Goal: Task Accomplishment & Management: Manage account settings

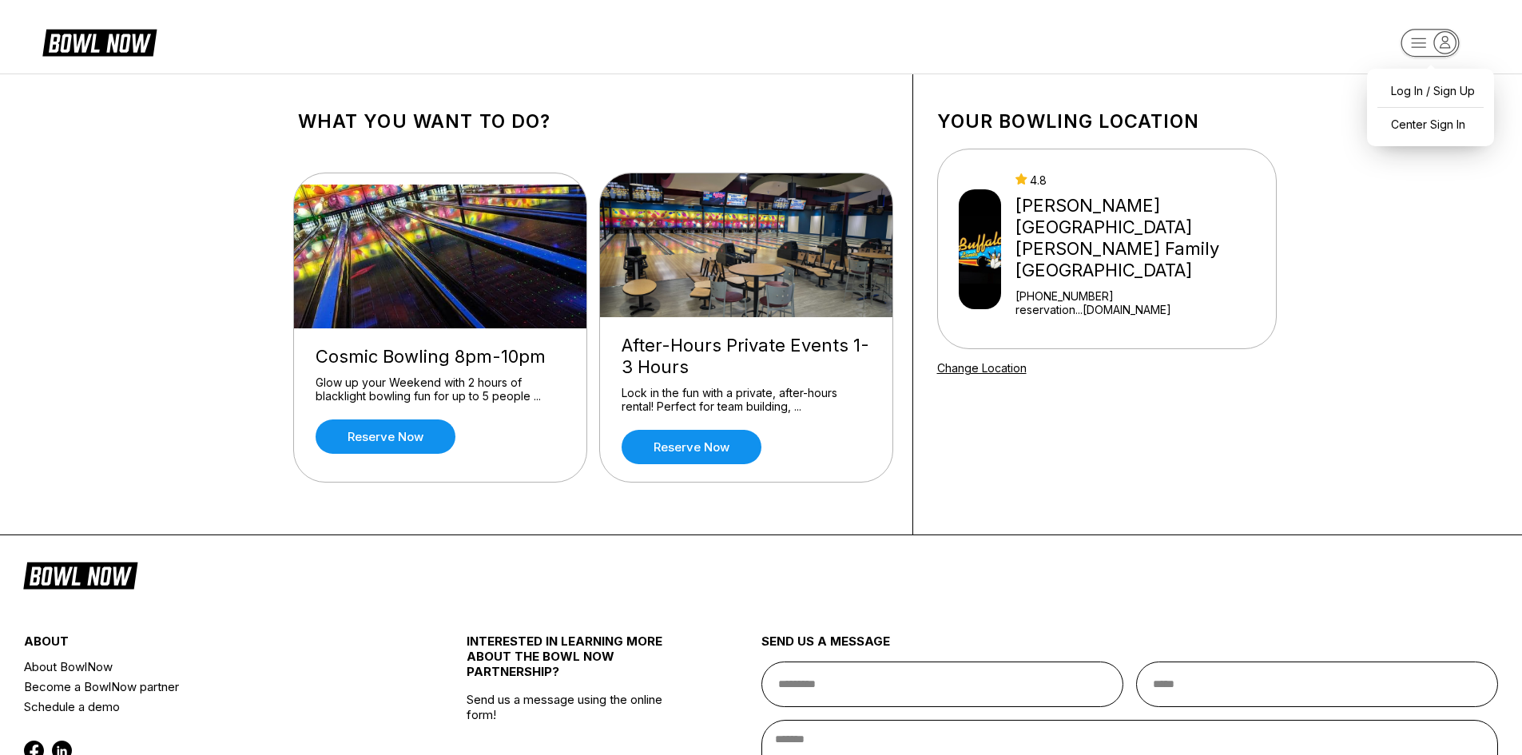
click at [1410, 39] on rect "button" at bounding box center [1430, 43] width 58 height 28
click at [1424, 129] on div "Center Sign In" at bounding box center [1430, 124] width 111 height 28
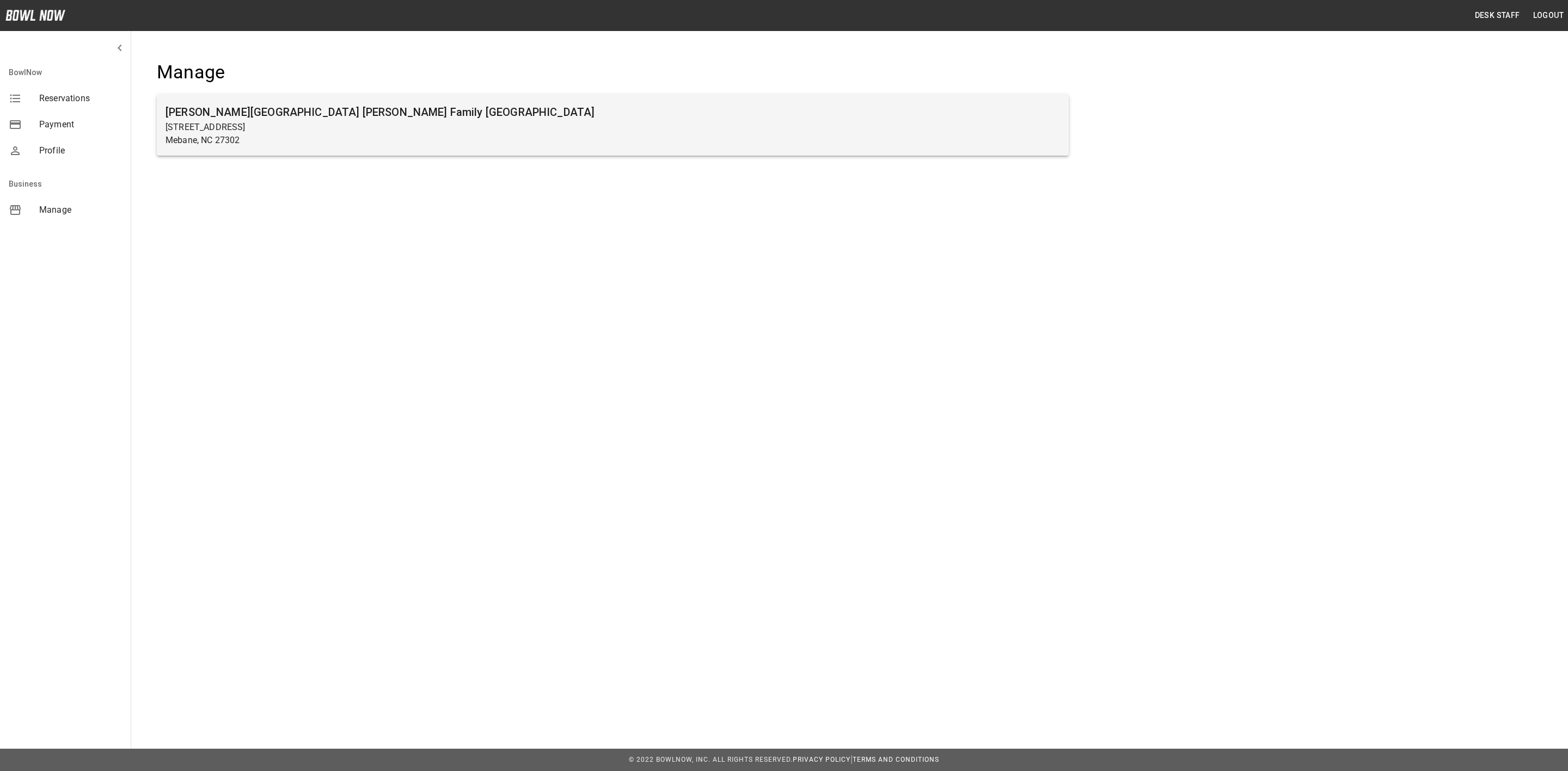
click at [265, 128] on p "103 South 5th Street" at bounding box center [613, 127] width 895 height 13
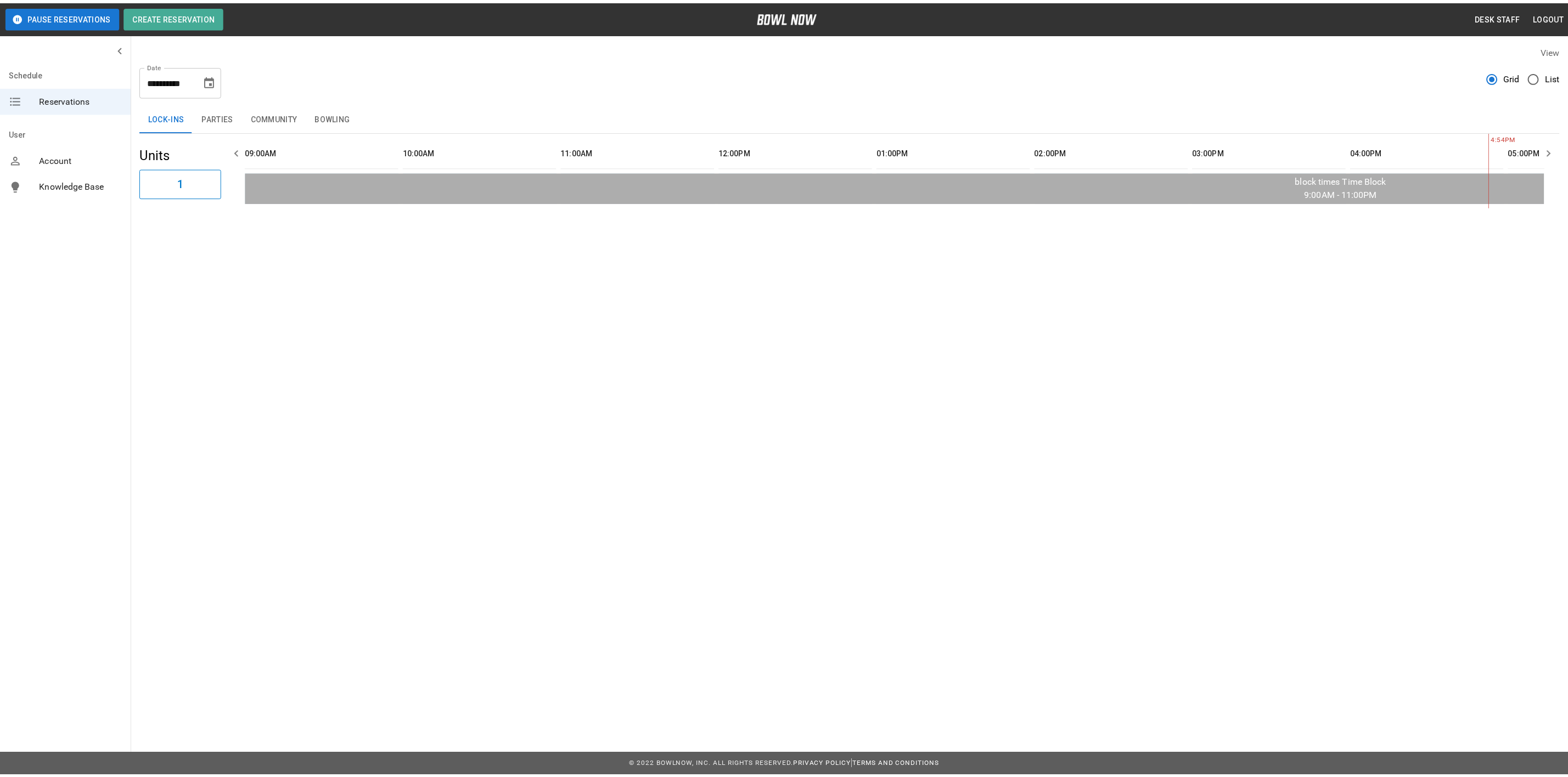
scroll to position [0, 1113]
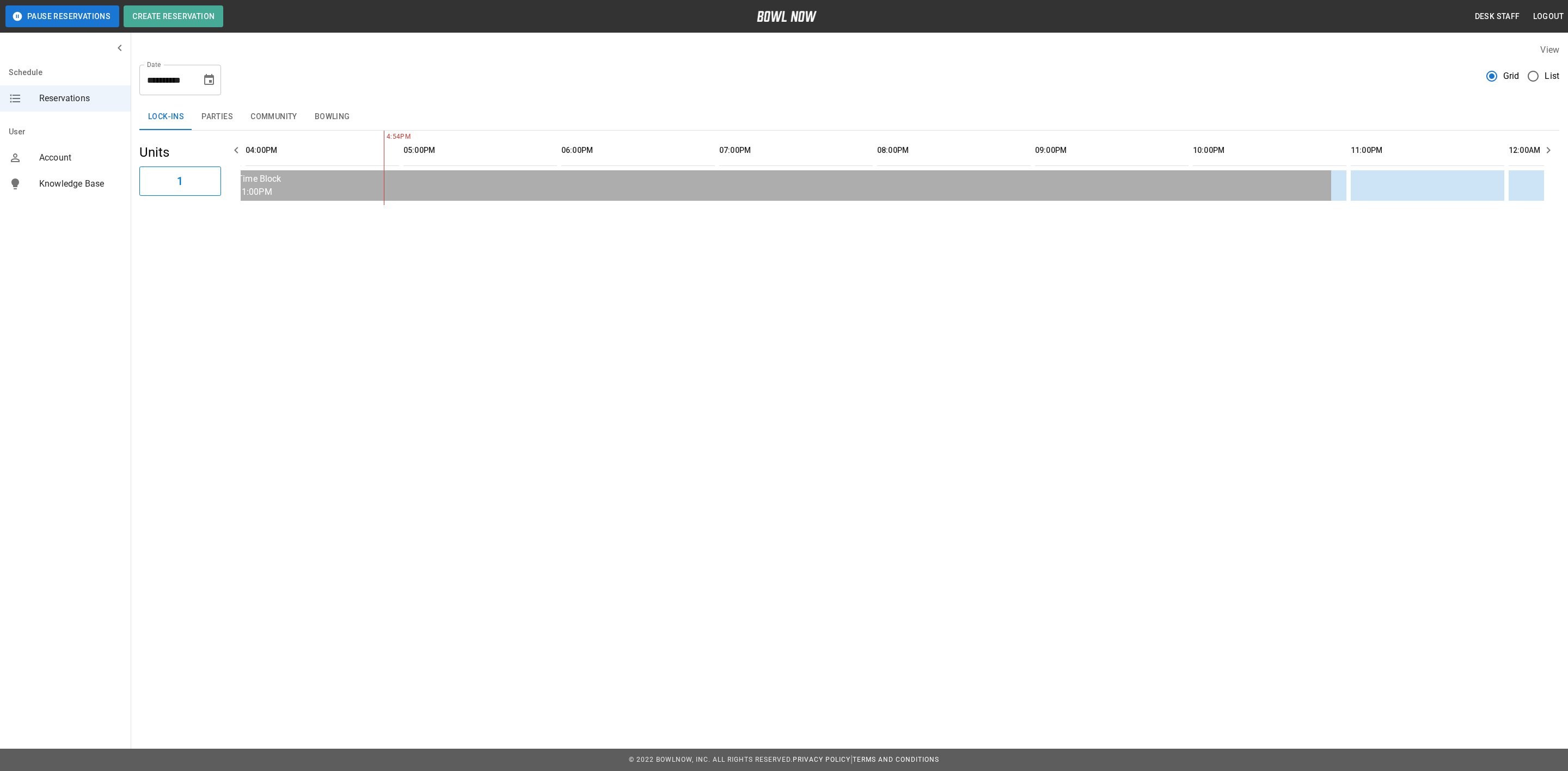
drag, startPoint x: 329, startPoint y: 116, endPoint x: 243, endPoint y: 114, distance: 86.0
click at [329, 116] on button "Bowling" at bounding box center [332, 117] width 52 height 26
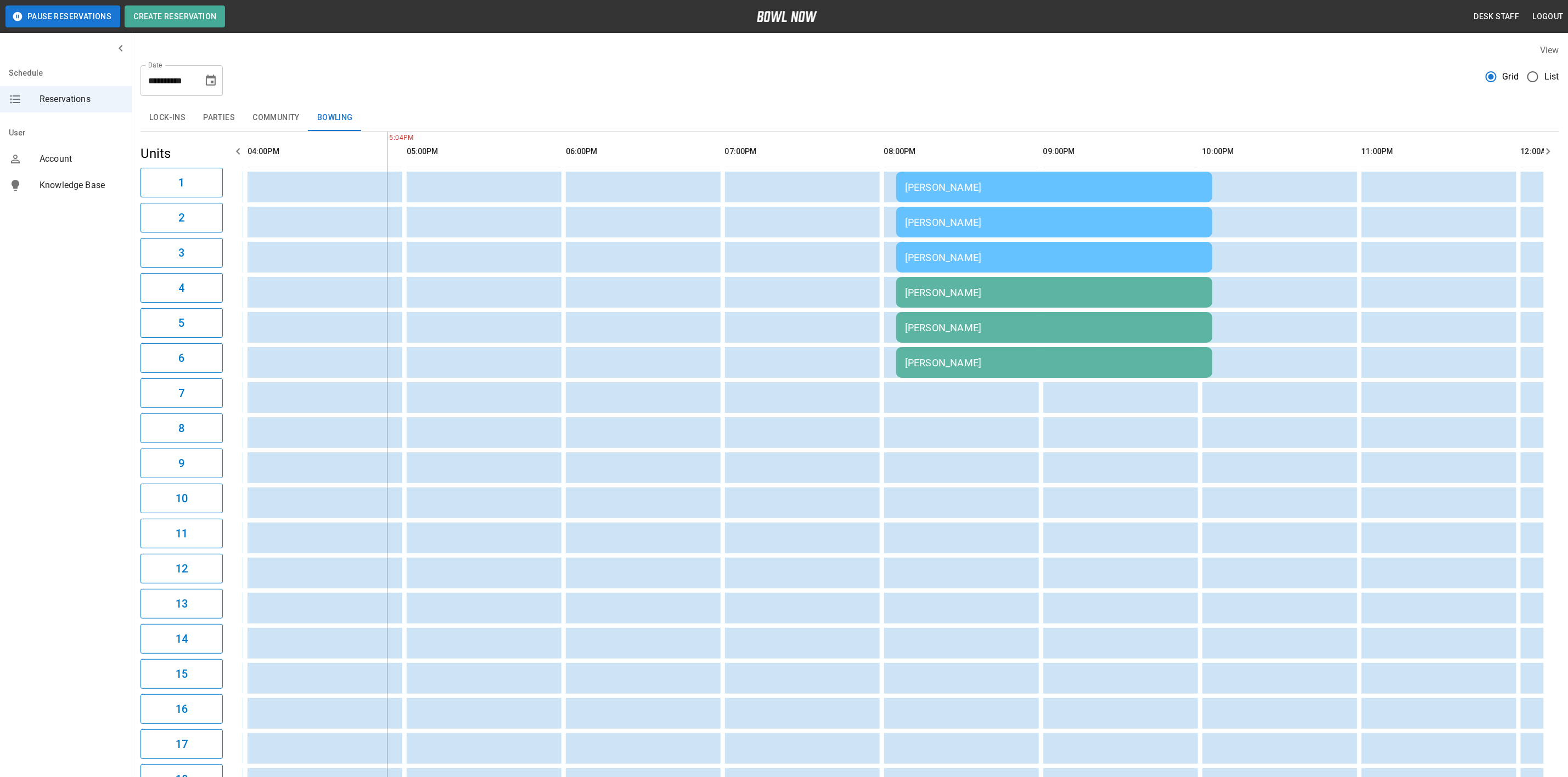
click at [211, 84] on icon "Choose date, selected date is Sep 5, 2025" at bounding box center [211, 80] width 10 height 11
click at [234, 159] on button "6" at bounding box center [234, 159] width 20 height 20
type input "**********"
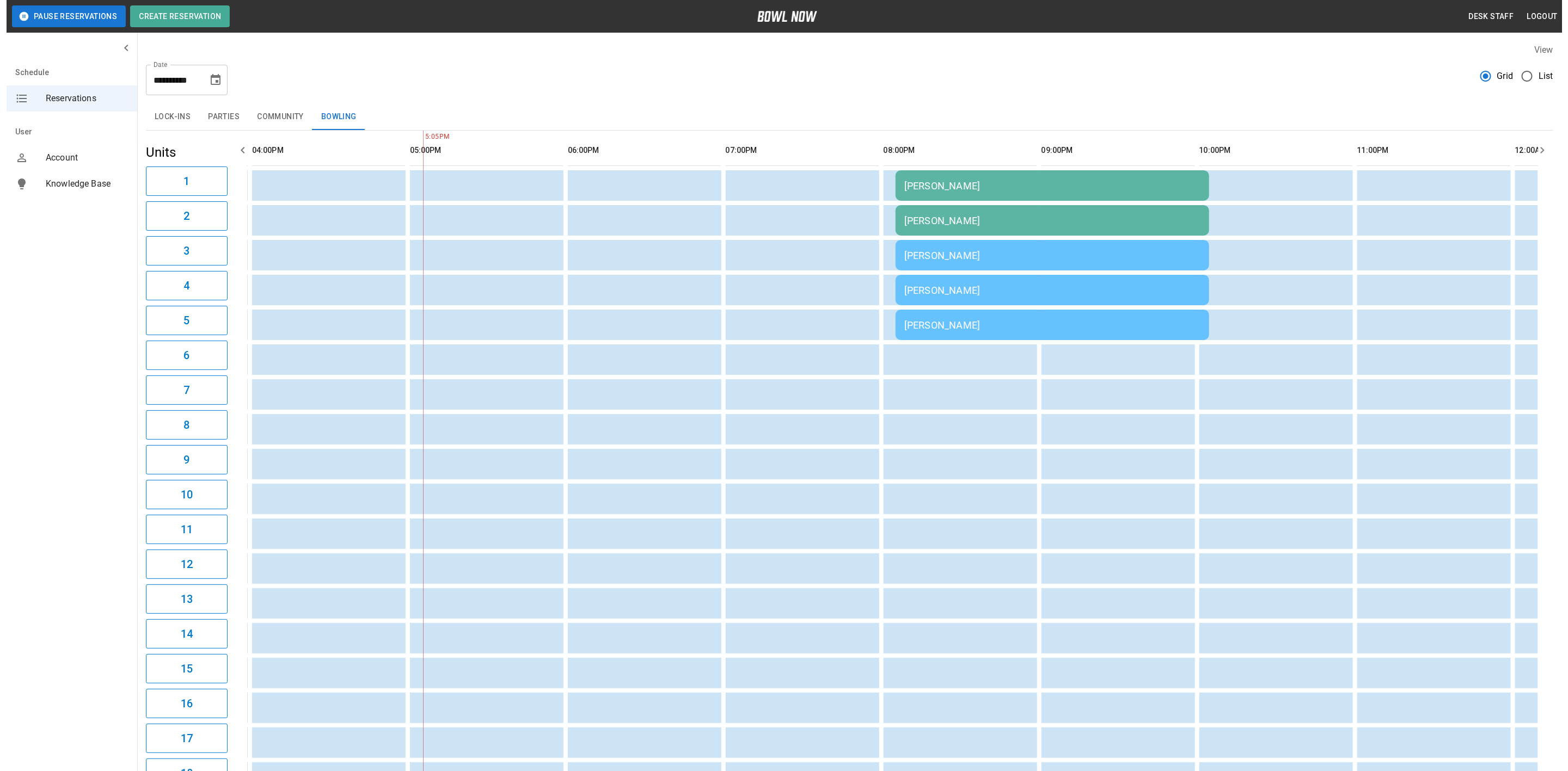
scroll to position [0, 1263]
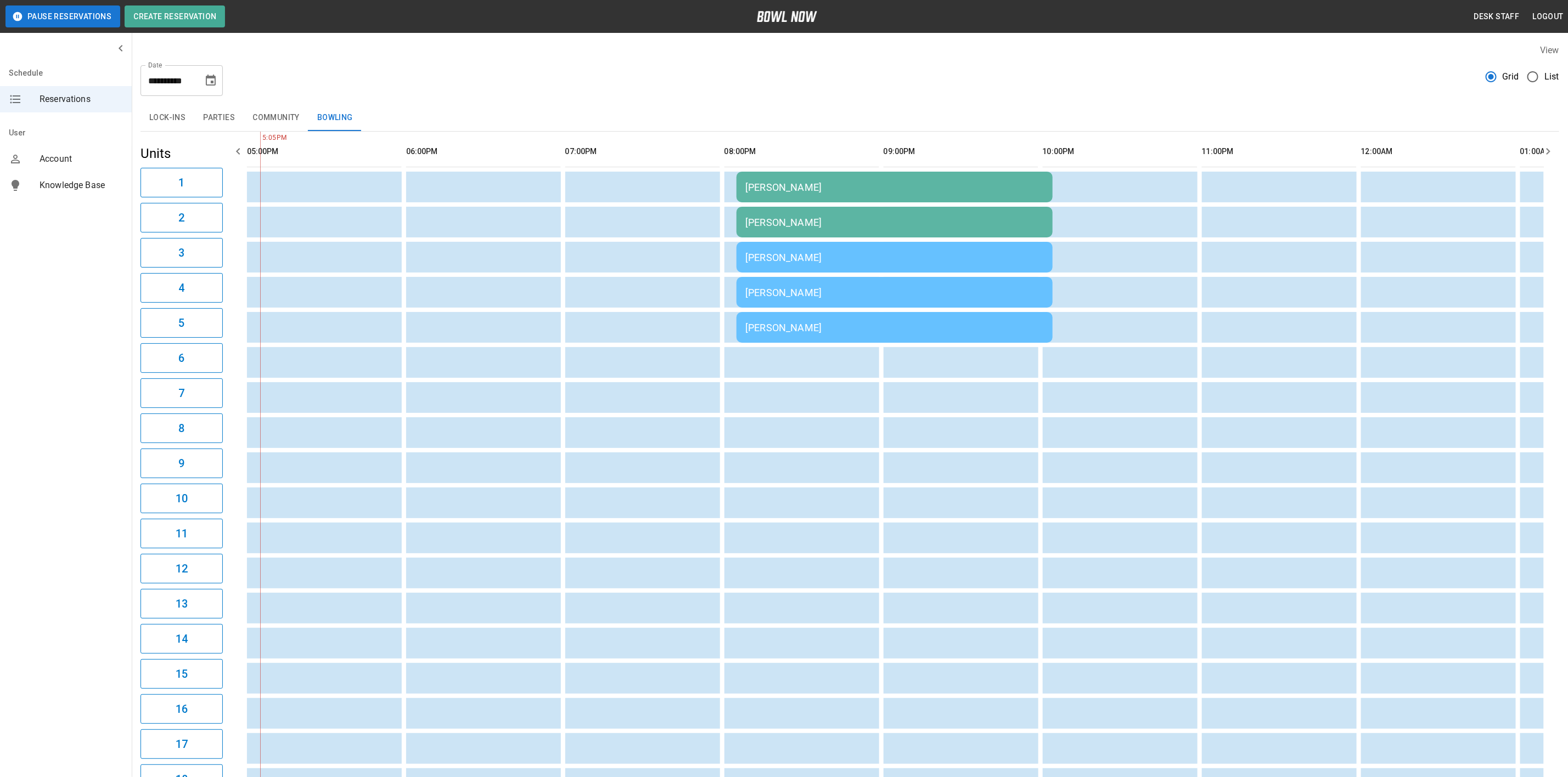
click at [220, 114] on button "Parties" at bounding box center [219, 118] width 49 height 26
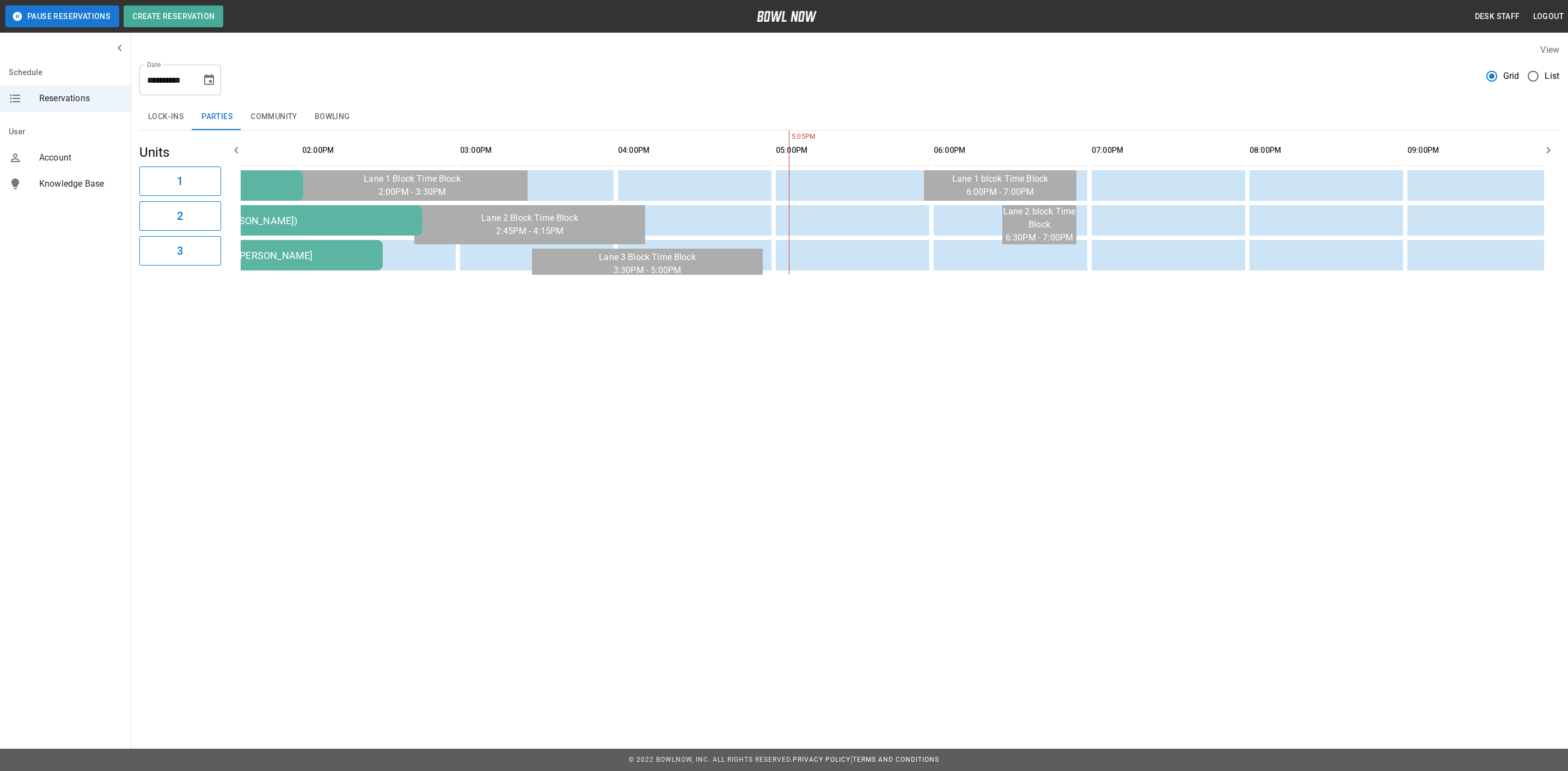
scroll to position [0, 0]
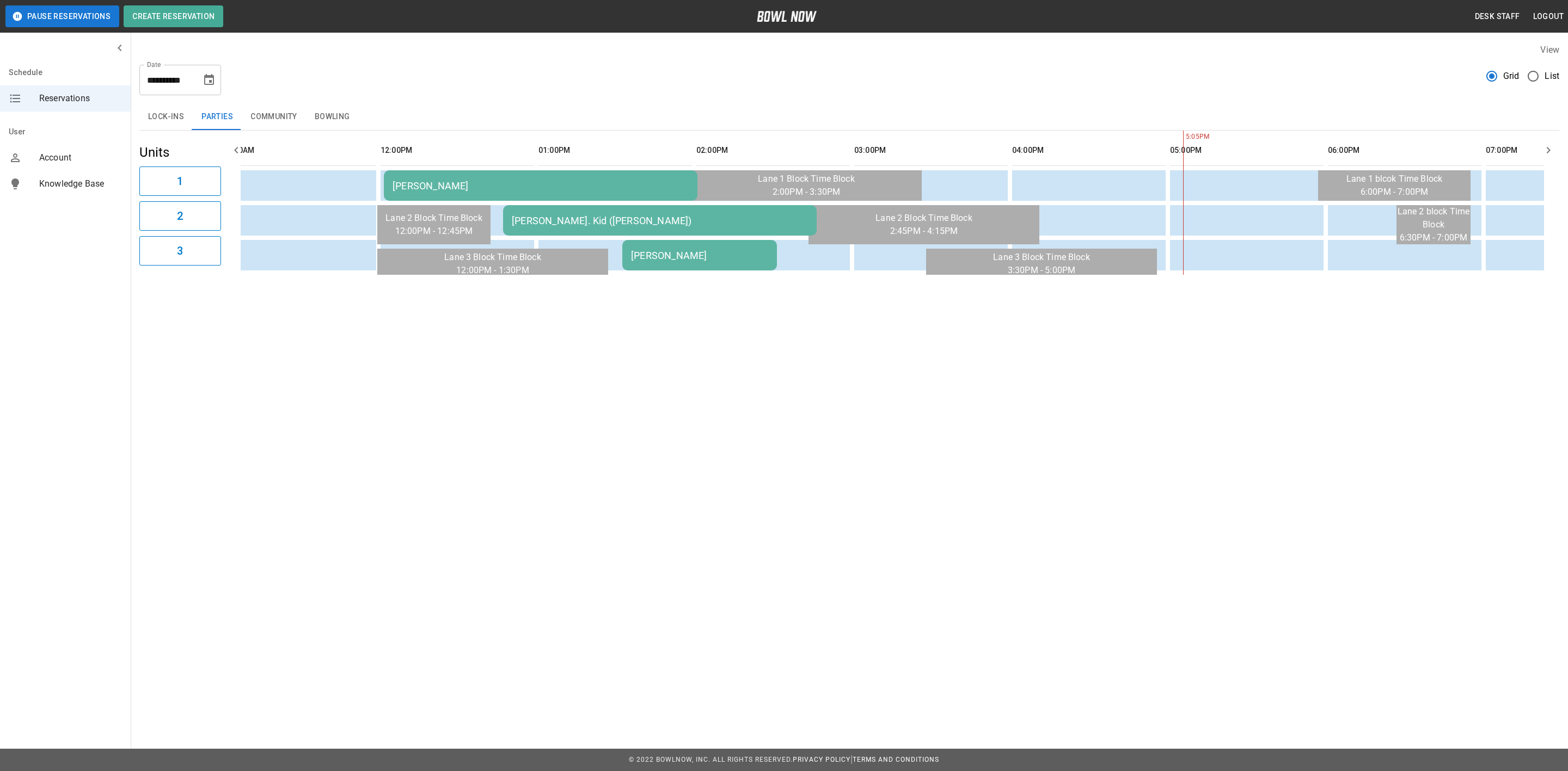
click at [643, 268] on td "[PERSON_NAME]" at bounding box center [699, 255] width 155 height 31
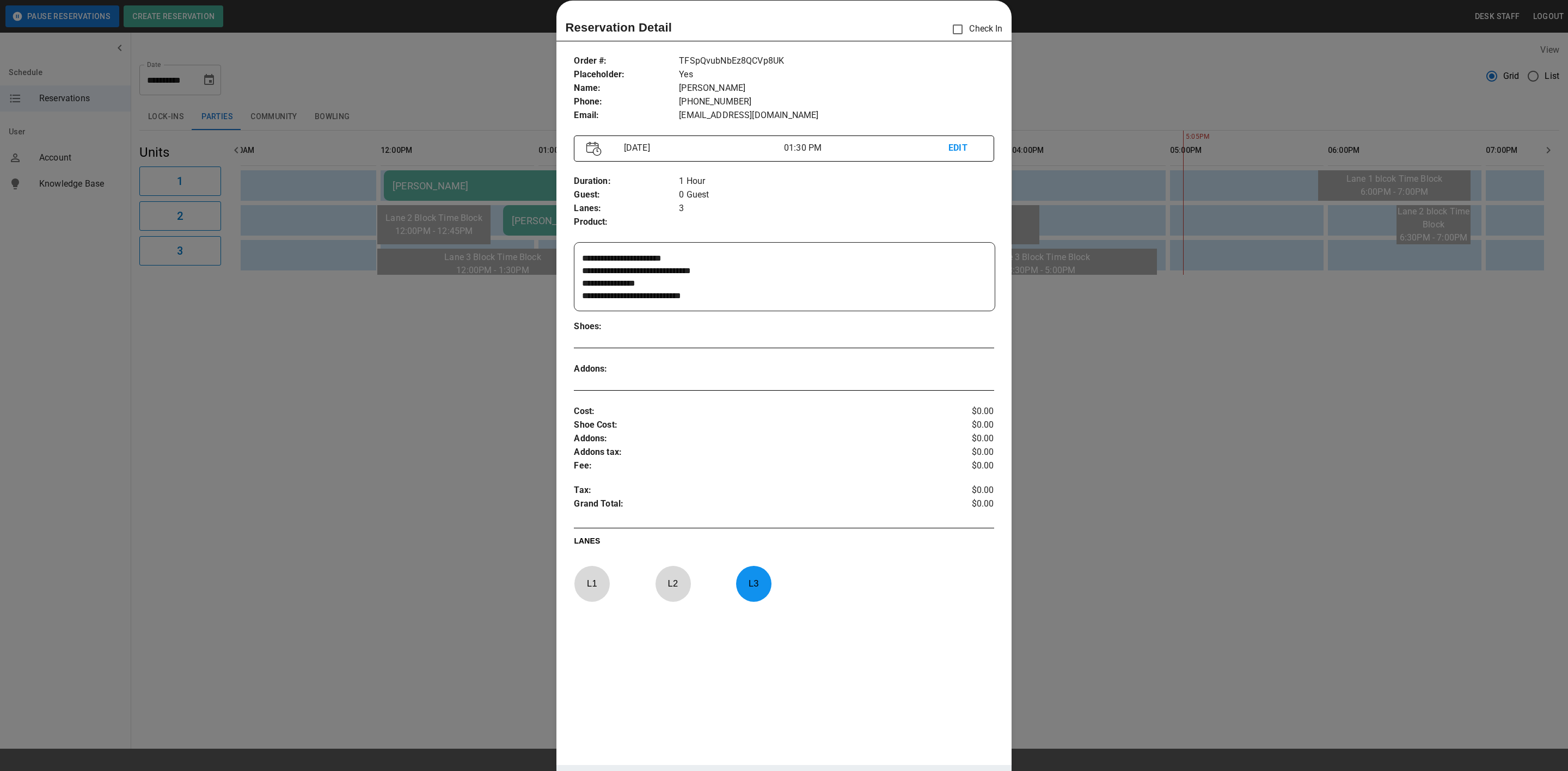
click at [634, 291] on textarea "**********" at bounding box center [782, 277] width 401 height 50
click at [583, 284] on textarea "**********" at bounding box center [782, 277] width 401 height 50
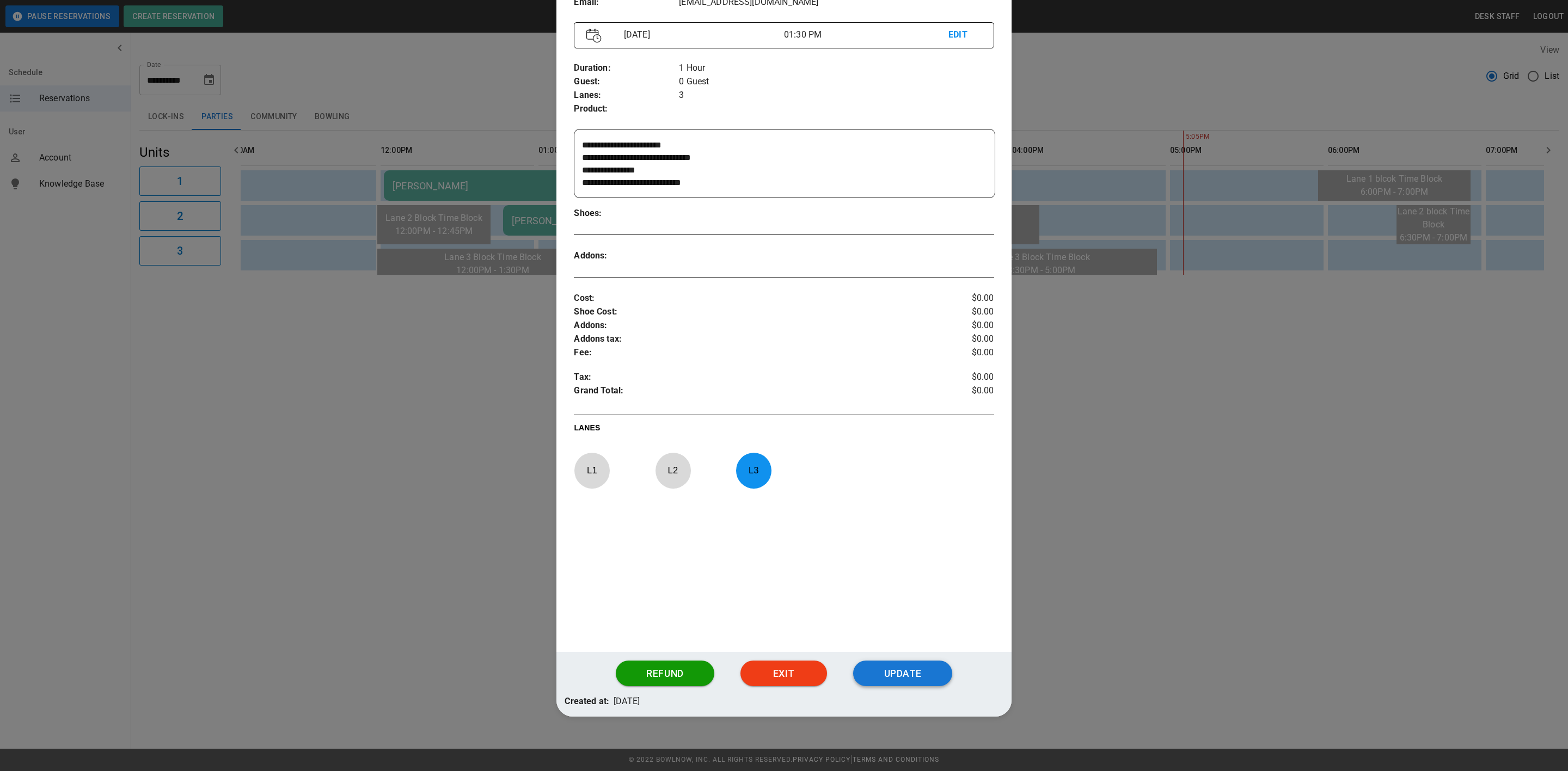
type textarea "**********"
click at [874, 667] on button "Update" at bounding box center [902, 674] width 99 height 26
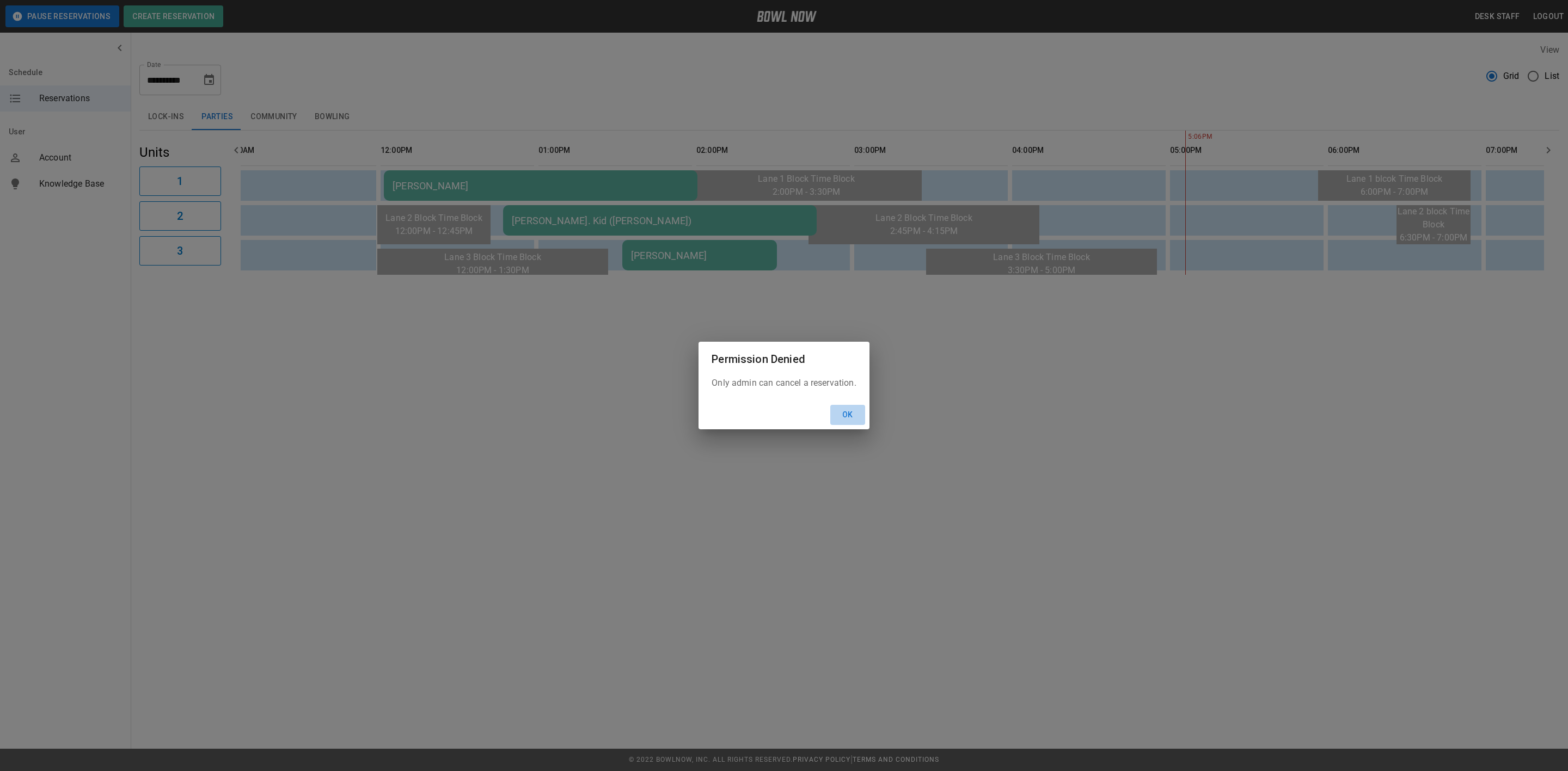
click at [846, 424] on button "Ok" at bounding box center [847, 415] width 35 height 20
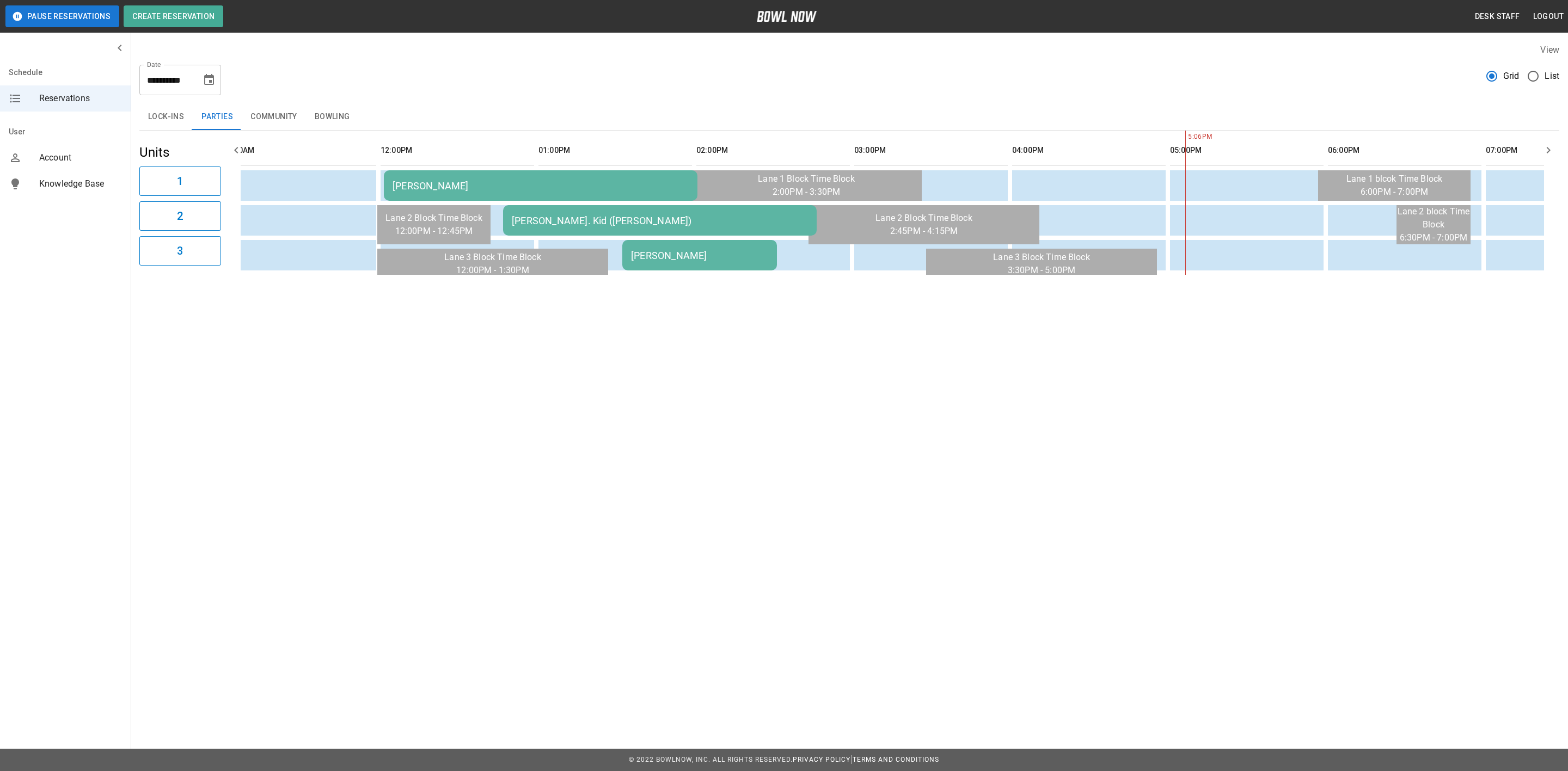
click at [639, 260] on td "[PERSON_NAME]" at bounding box center [699, 255] width 155 height 31
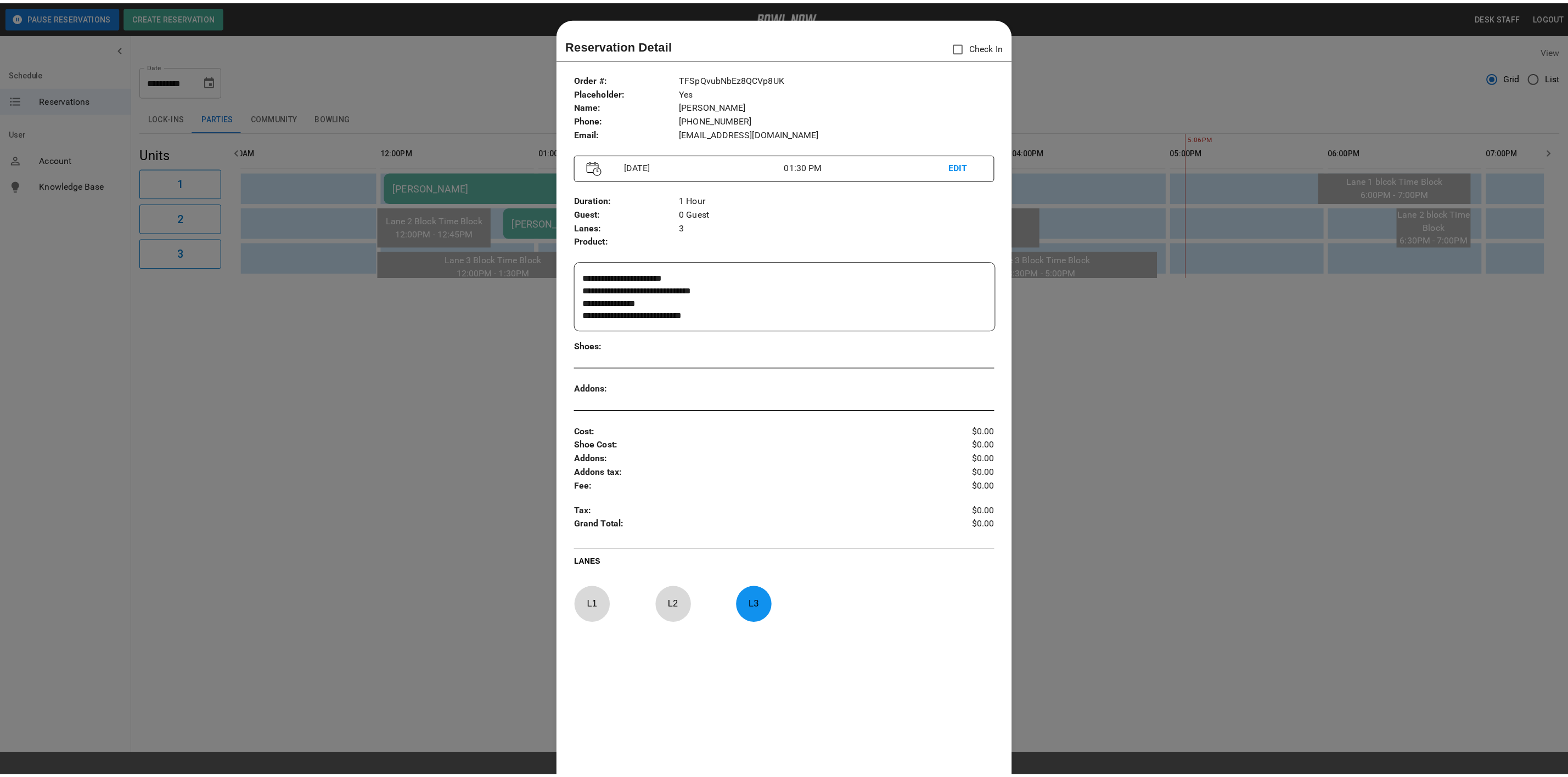
scroll to position [17, 0]
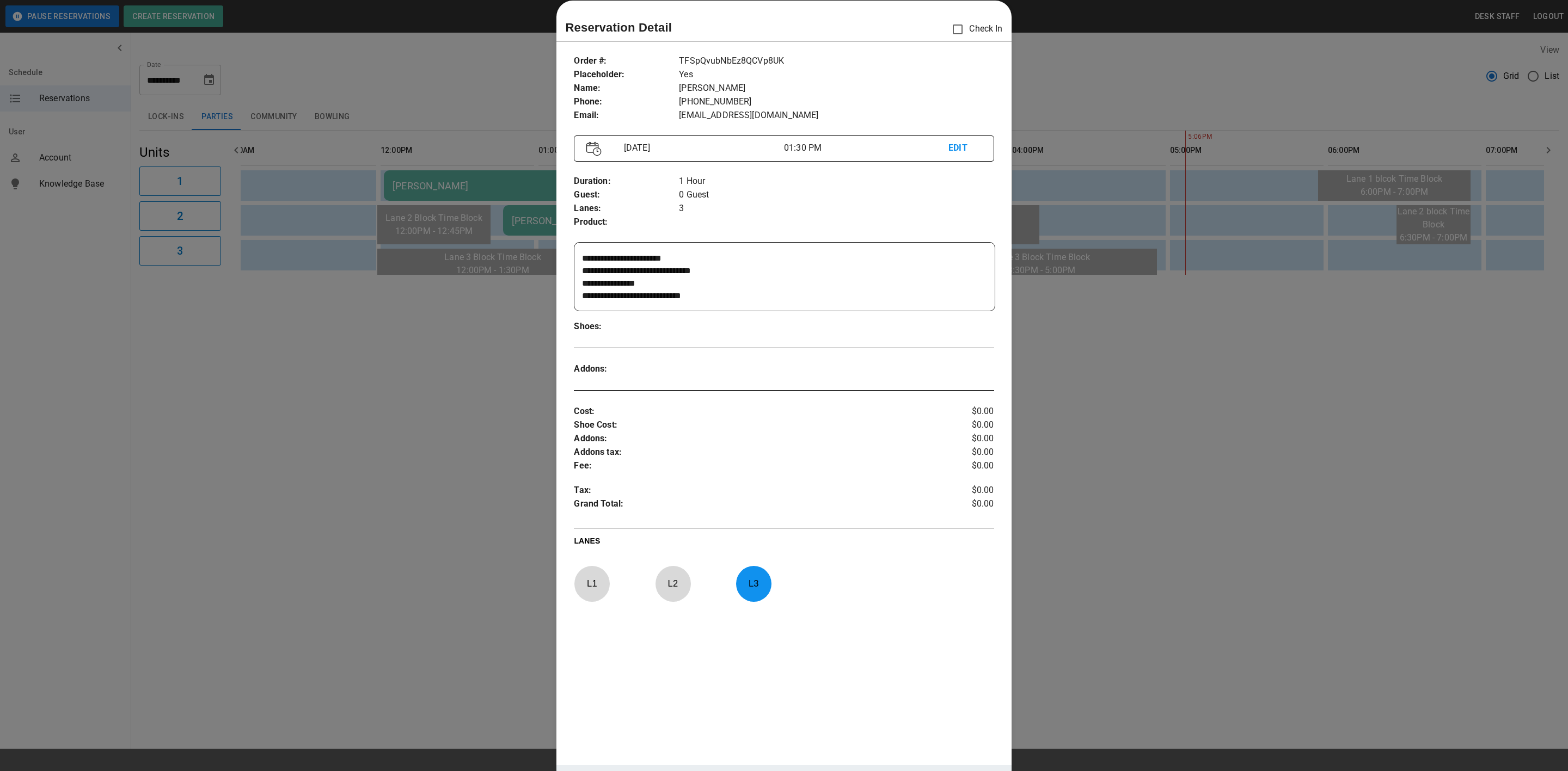
click at [1109, 332] on div at bounding box center [784, 386] width 1568 height 771
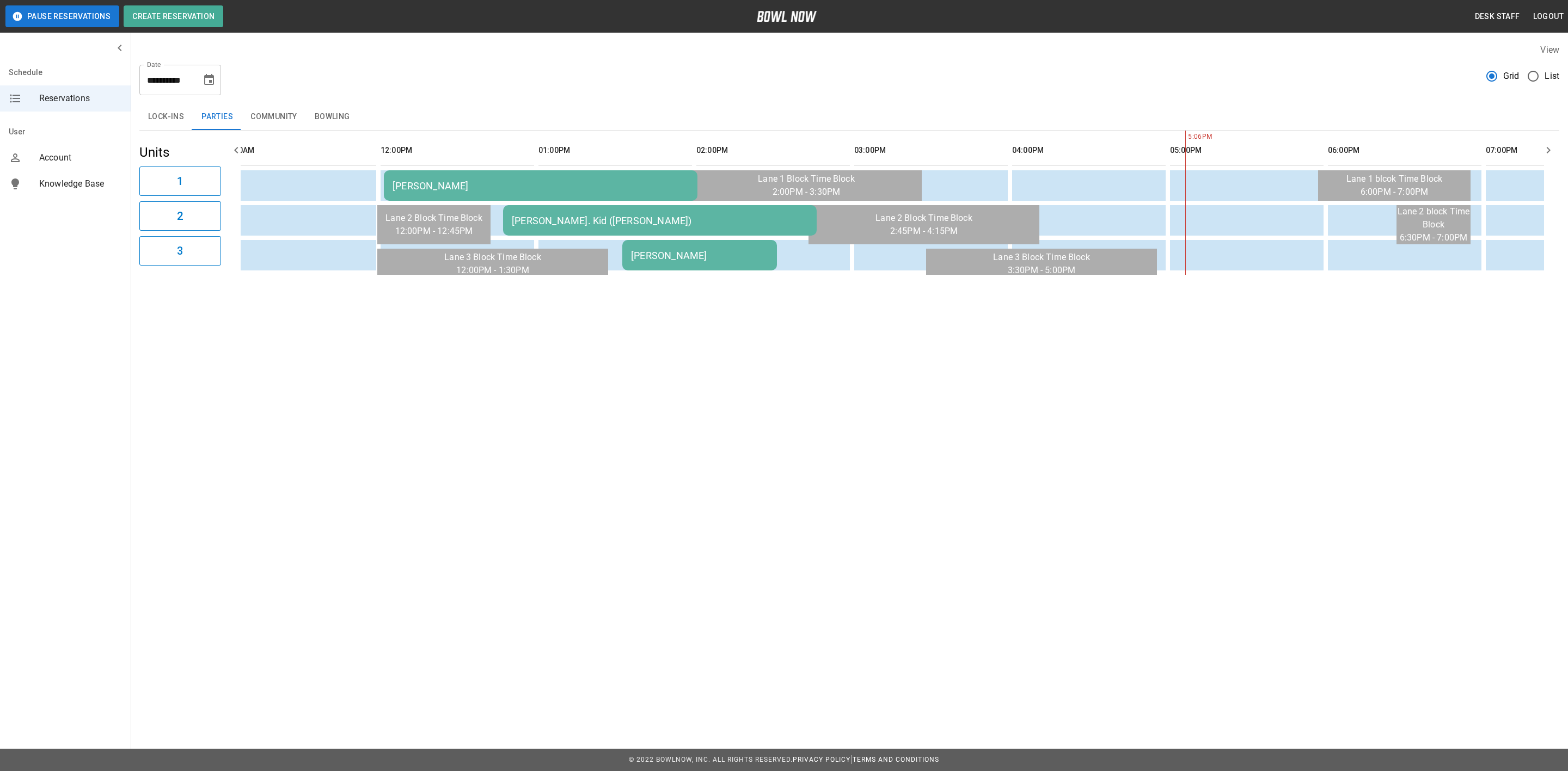
click at [206, 71] on button "Choose date, selected date is Sep 6, 2025" at bounding box center [209, 80] width 22 height 22
click at [206, 160] on button "5" at bounding box center [210, 157] width 20 height 20
type input "**********"
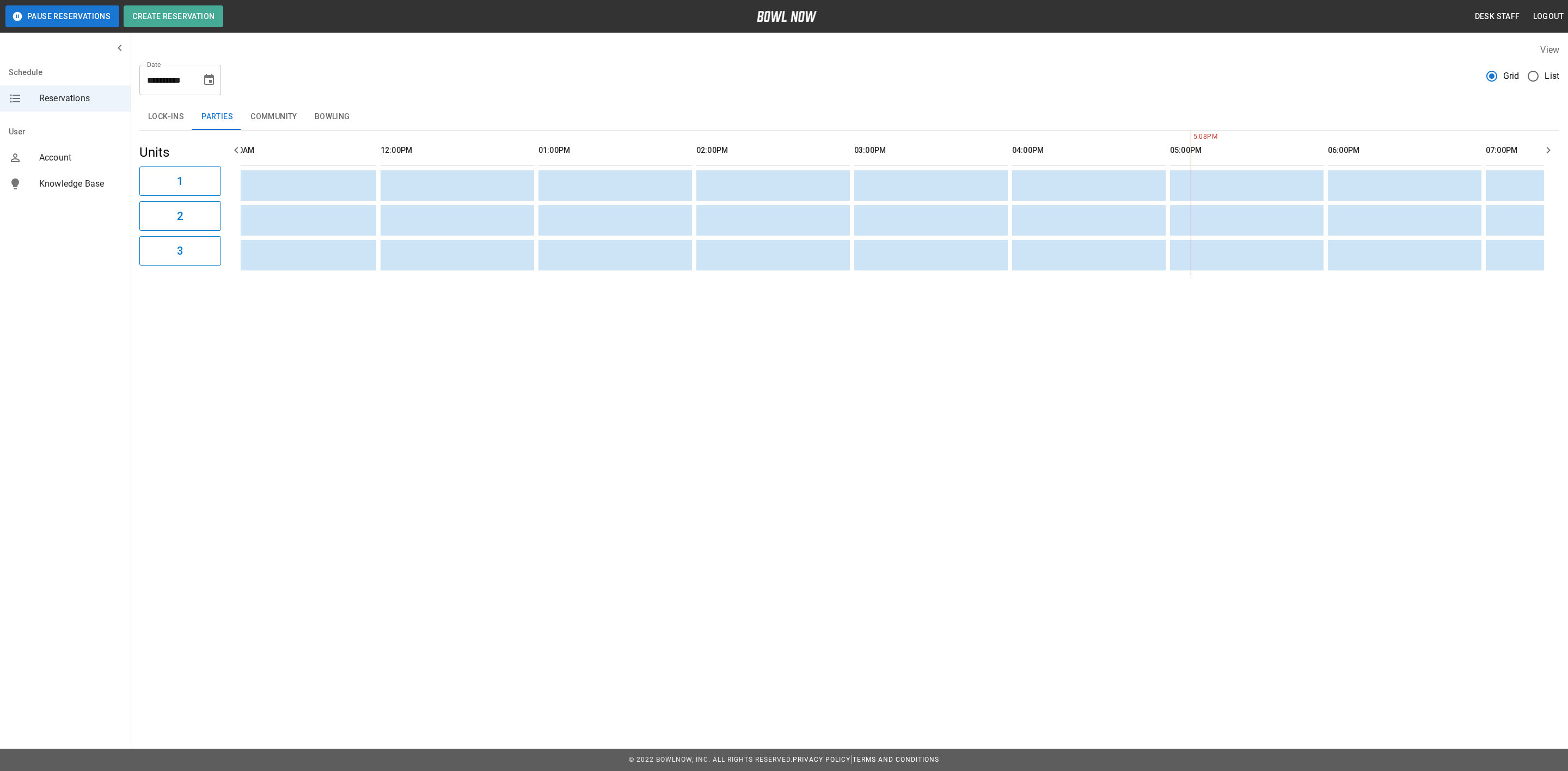
click at [304, 111] on button "Community" at bounding box center [274, 117] width 64 height 26
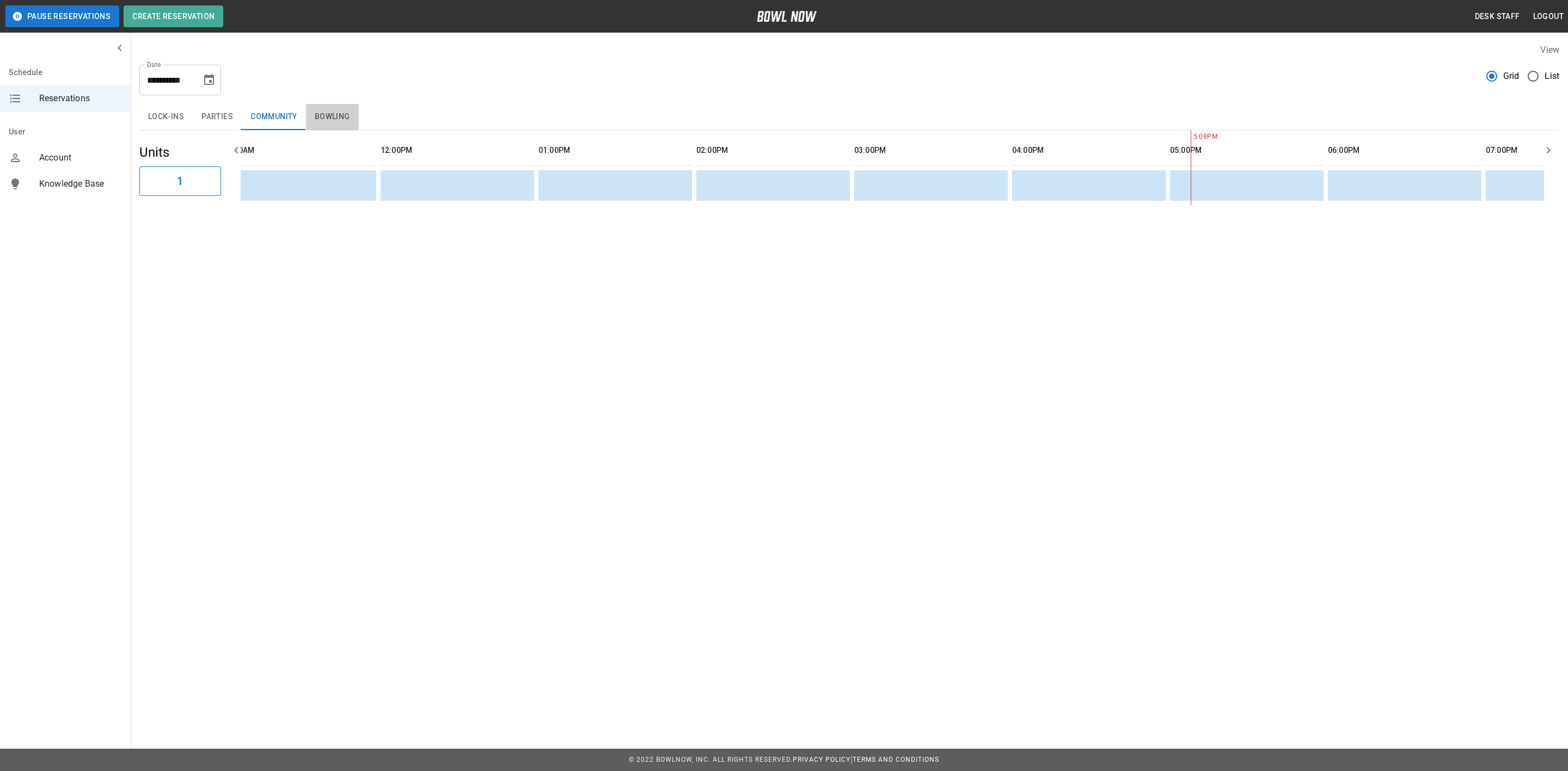
click at [326, 120] on button "Bowling" at bounding box center [332, 117] width 52 height 26
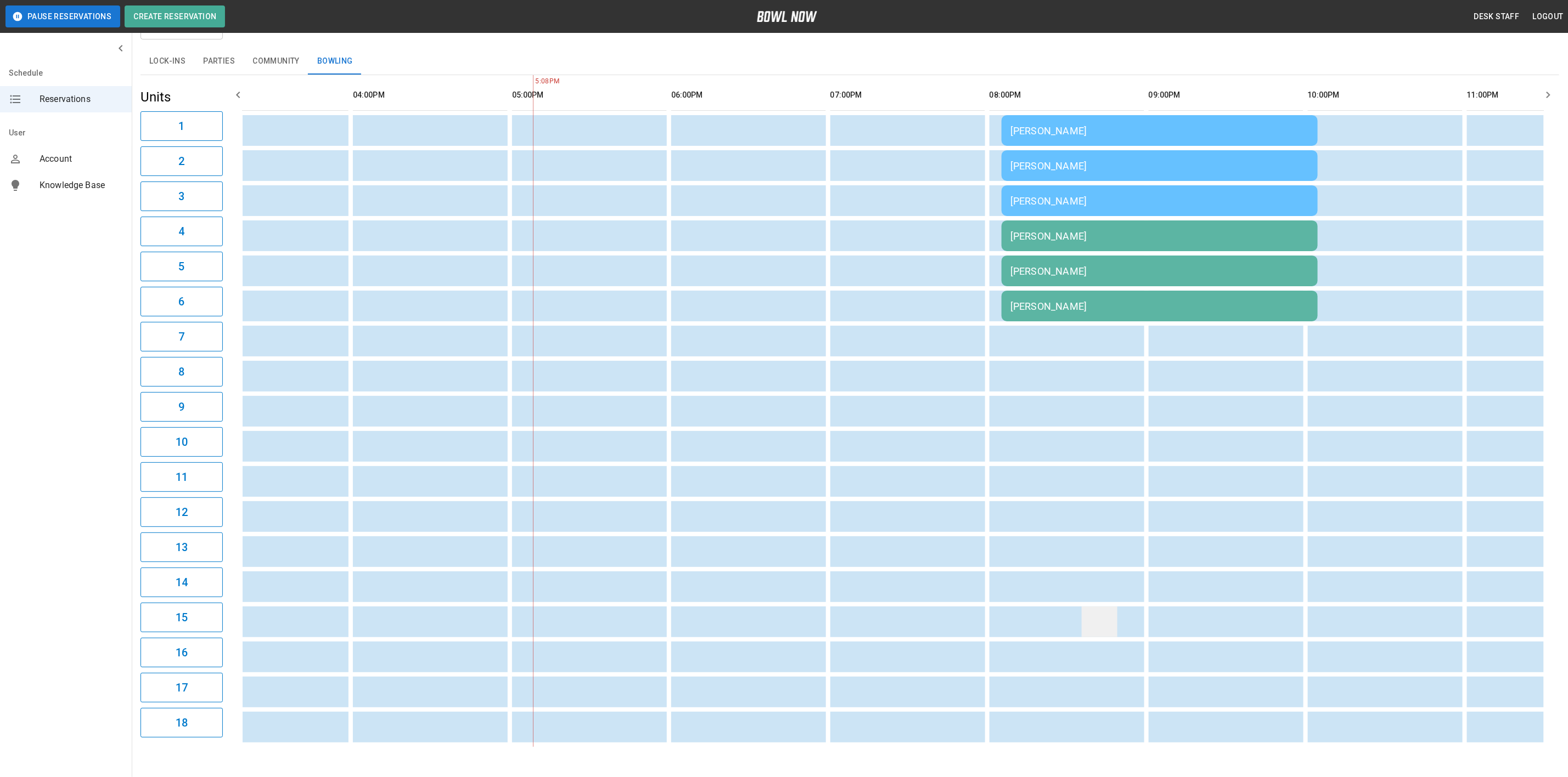
scroll to position [19, 0]
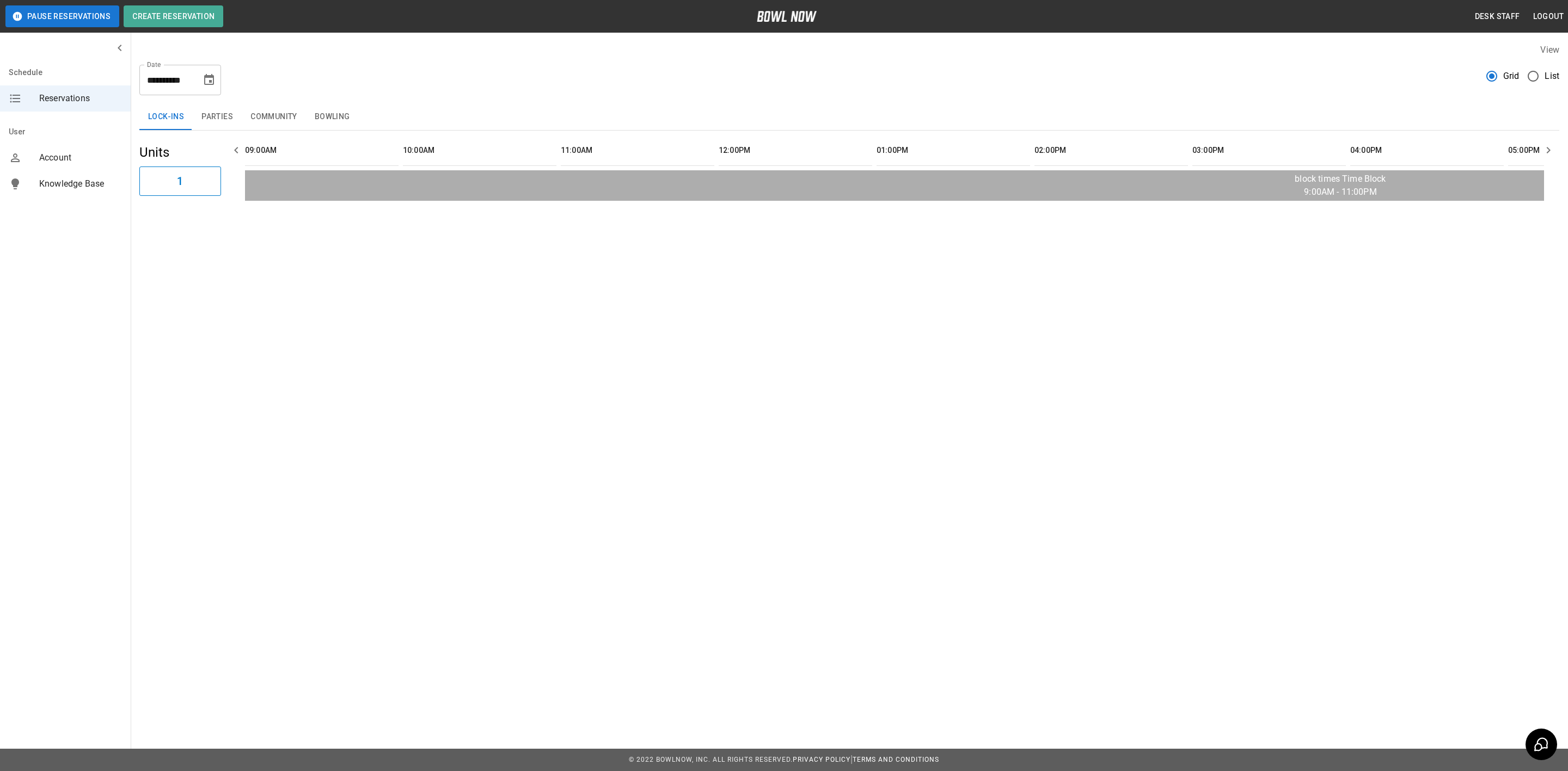
scroll to position [0, 1263]
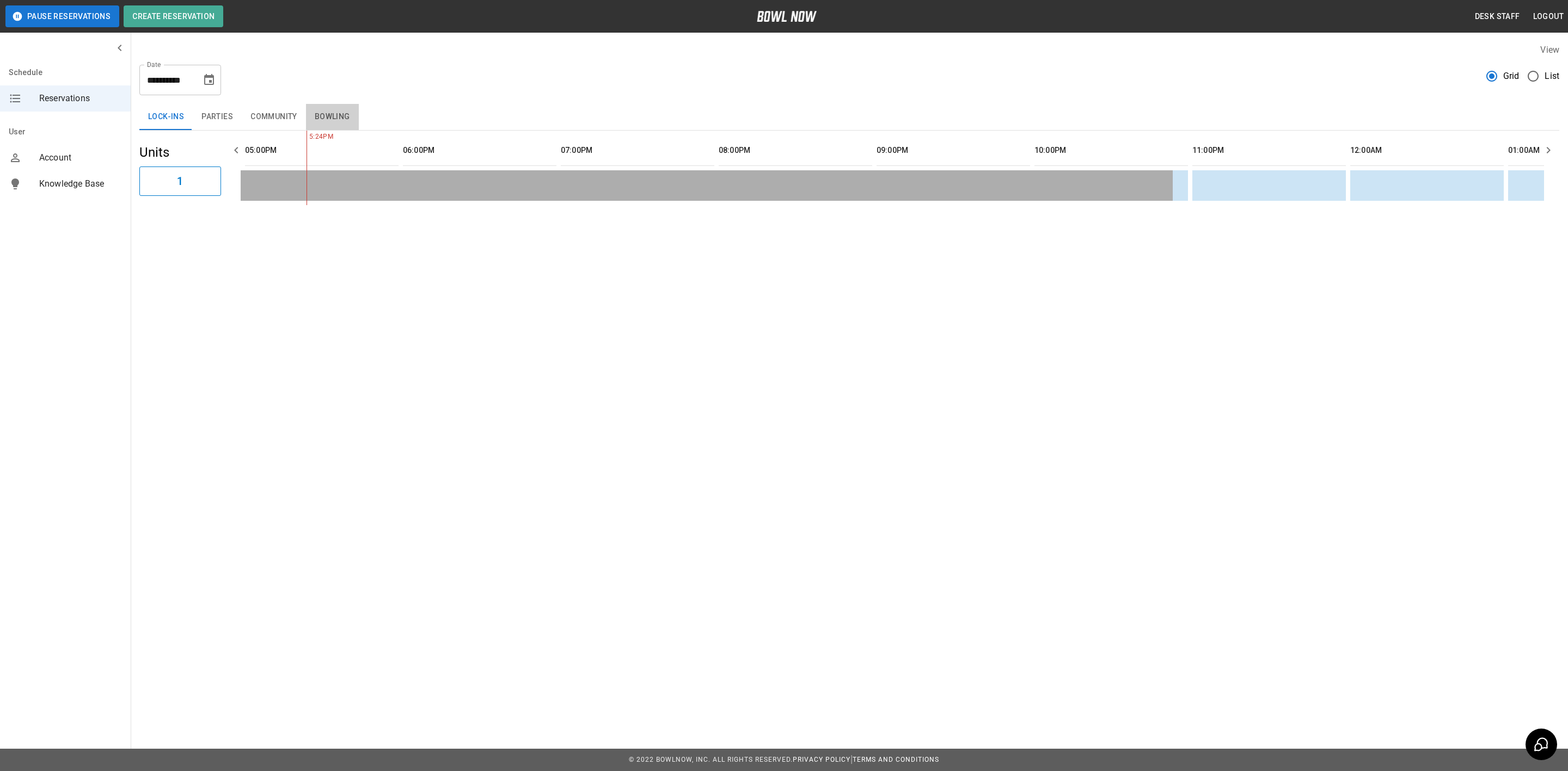
click at [351, 112] on button "Bowling" at bounding box center [332, 117] width 52 height 26
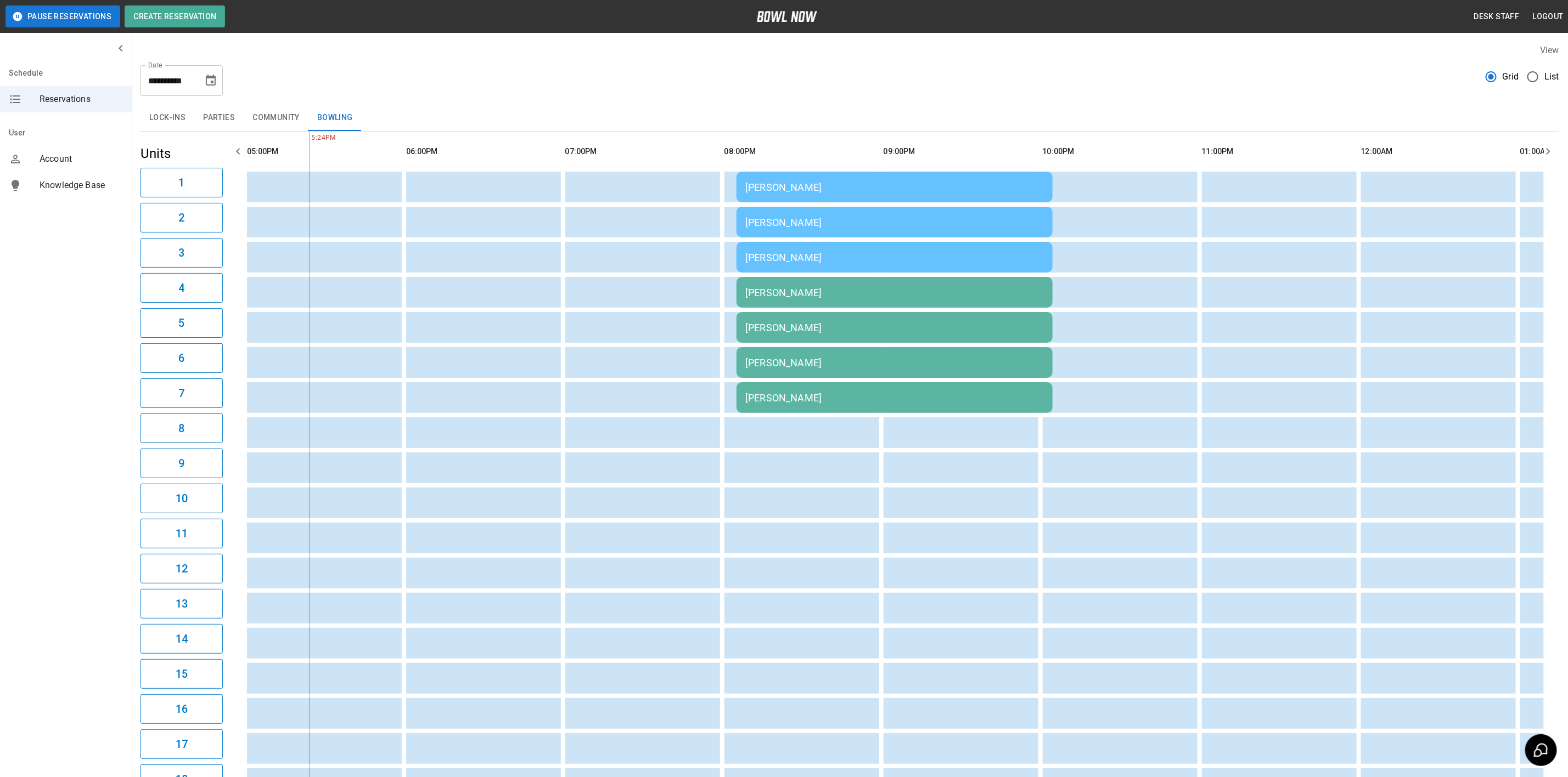
click at [786, 405] on td "[PERSON_NAME]" at bounding box center [894, 397] width 316 height 31
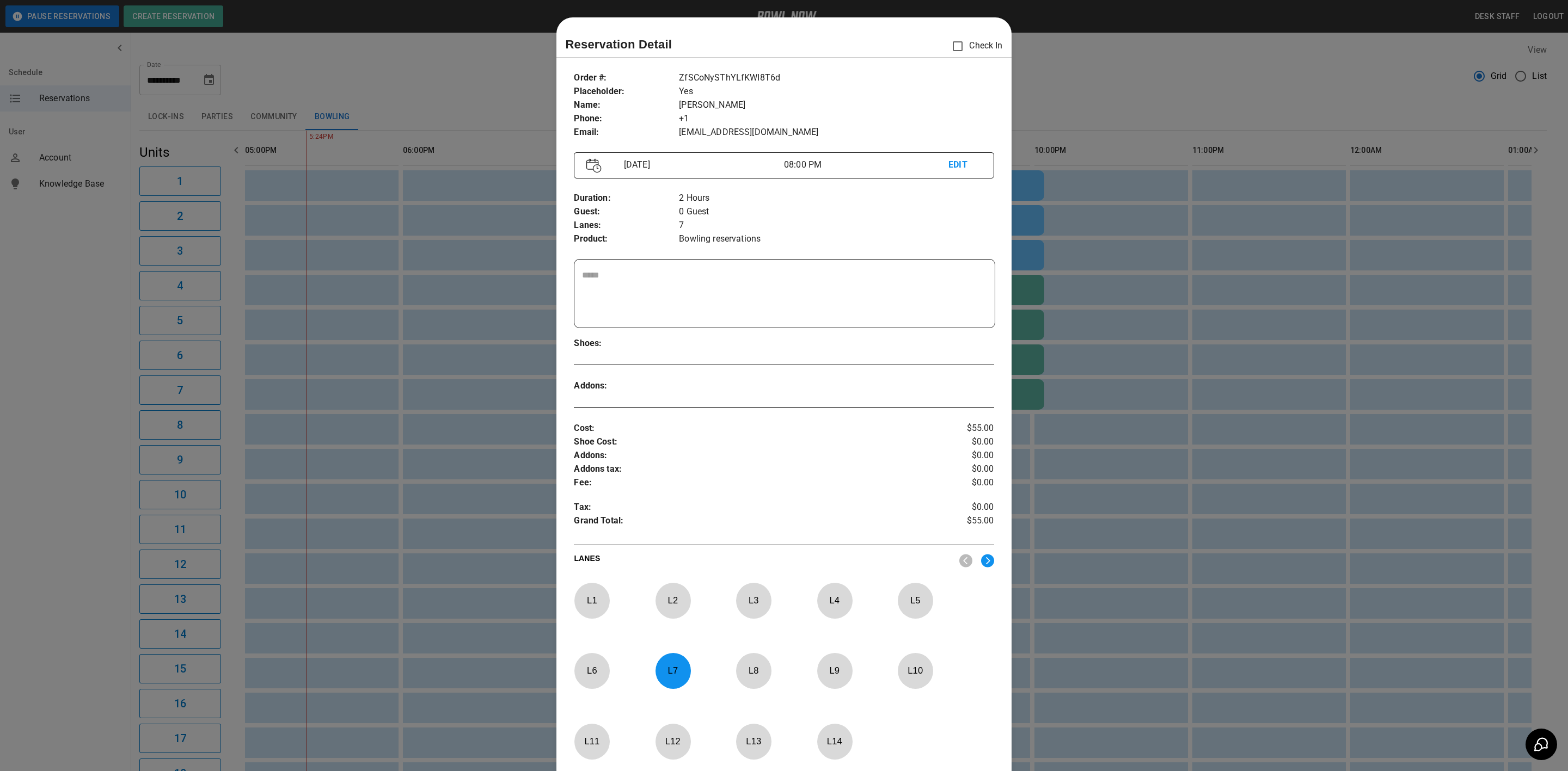
scroll to position [17, 0]
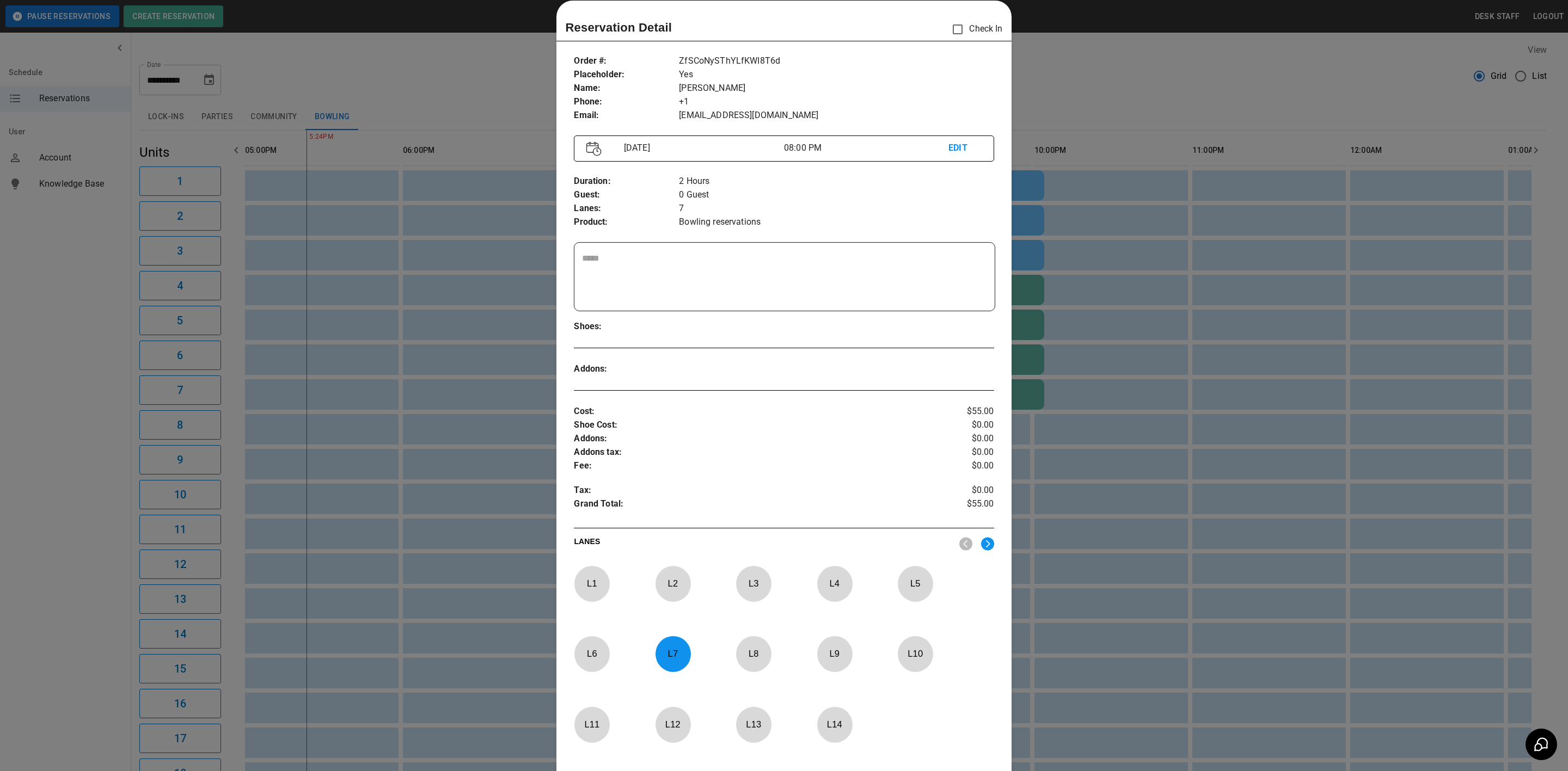
click at [1279, 452] on div at bounding box center [784, 386] width 1568 height 771
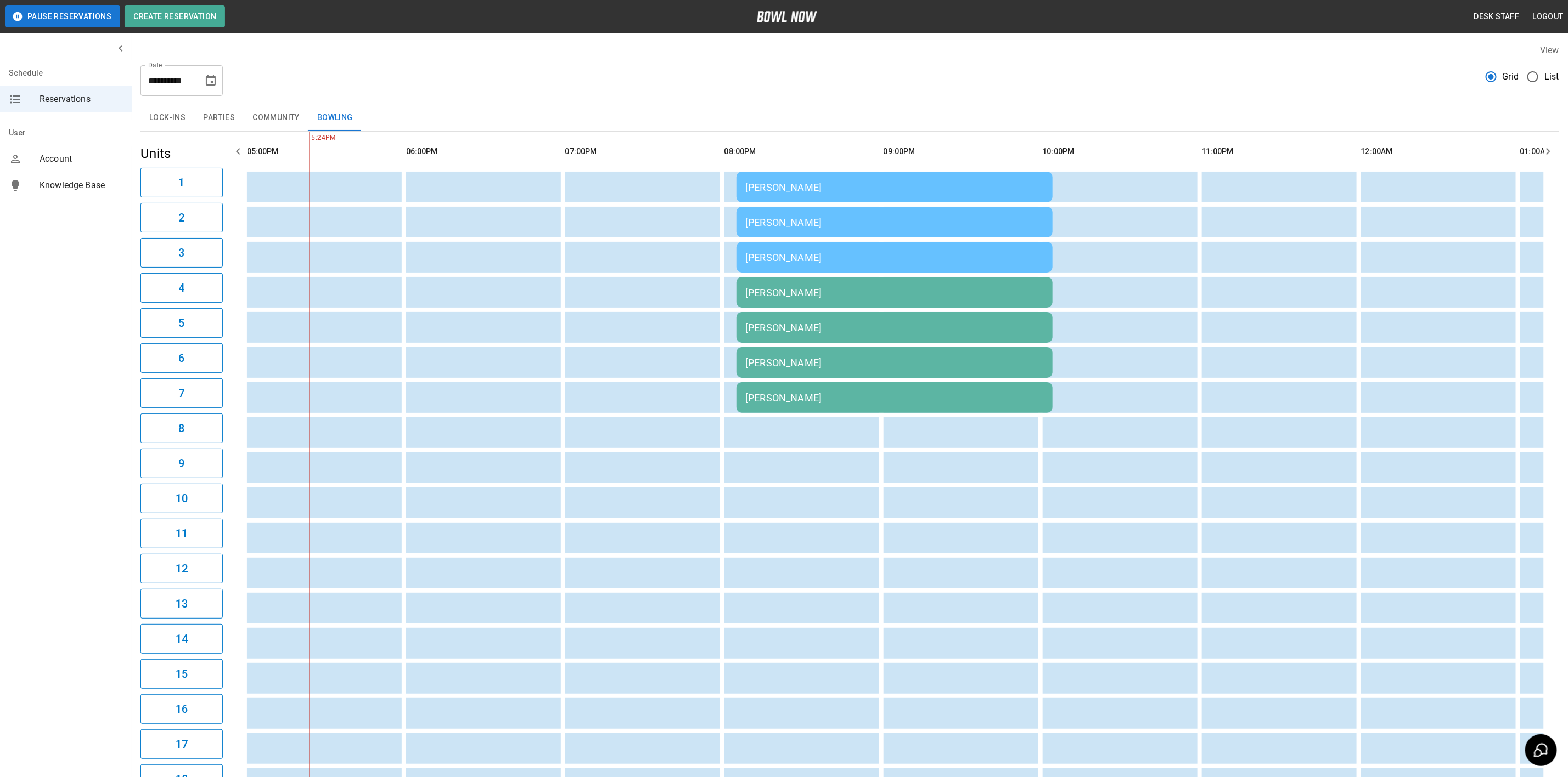
click at [793, 395] on div "[PERSON_NAME]" at bounding box center [894, 397] width 299 height 12
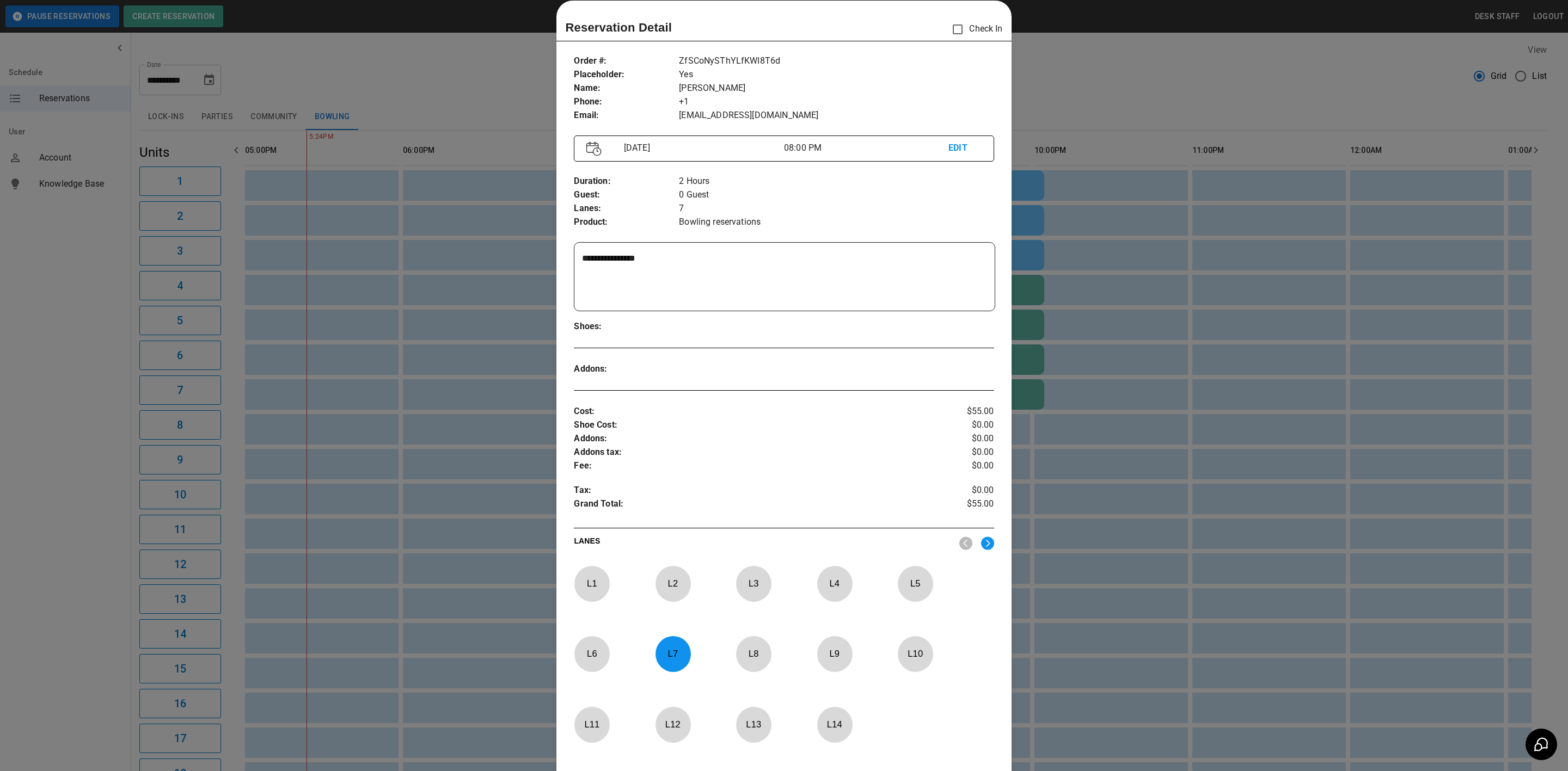
click at [1137, 395] on div at bounding box center [784, 386] width 1568 height 771
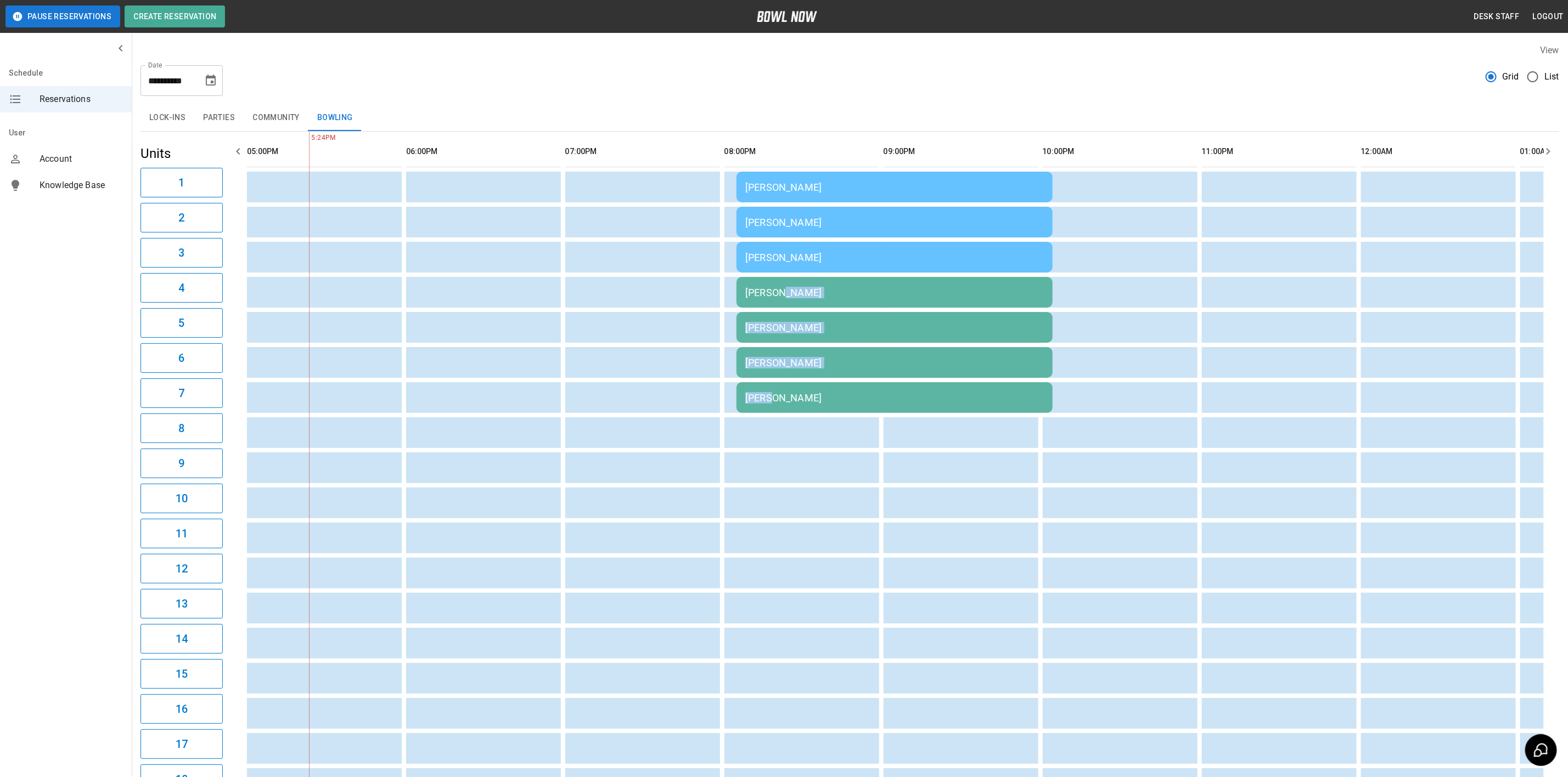
drag, startPoint x: 762, startPoint y: 283, endPoint x: 761, endPoint y: 406, distance: 123.0
click at [761, 406] on tbody "[PERSON_NAME] [PERSON_NAME] [PERSON_NAME] [PERSON_NAME] Mconnelle [PERSON_NAME]…" at bounding box center [334, 485] width 2720 height 627
click at [777, 438] on td "sticky table" at bounding box center [795, 432] width 36 height 31
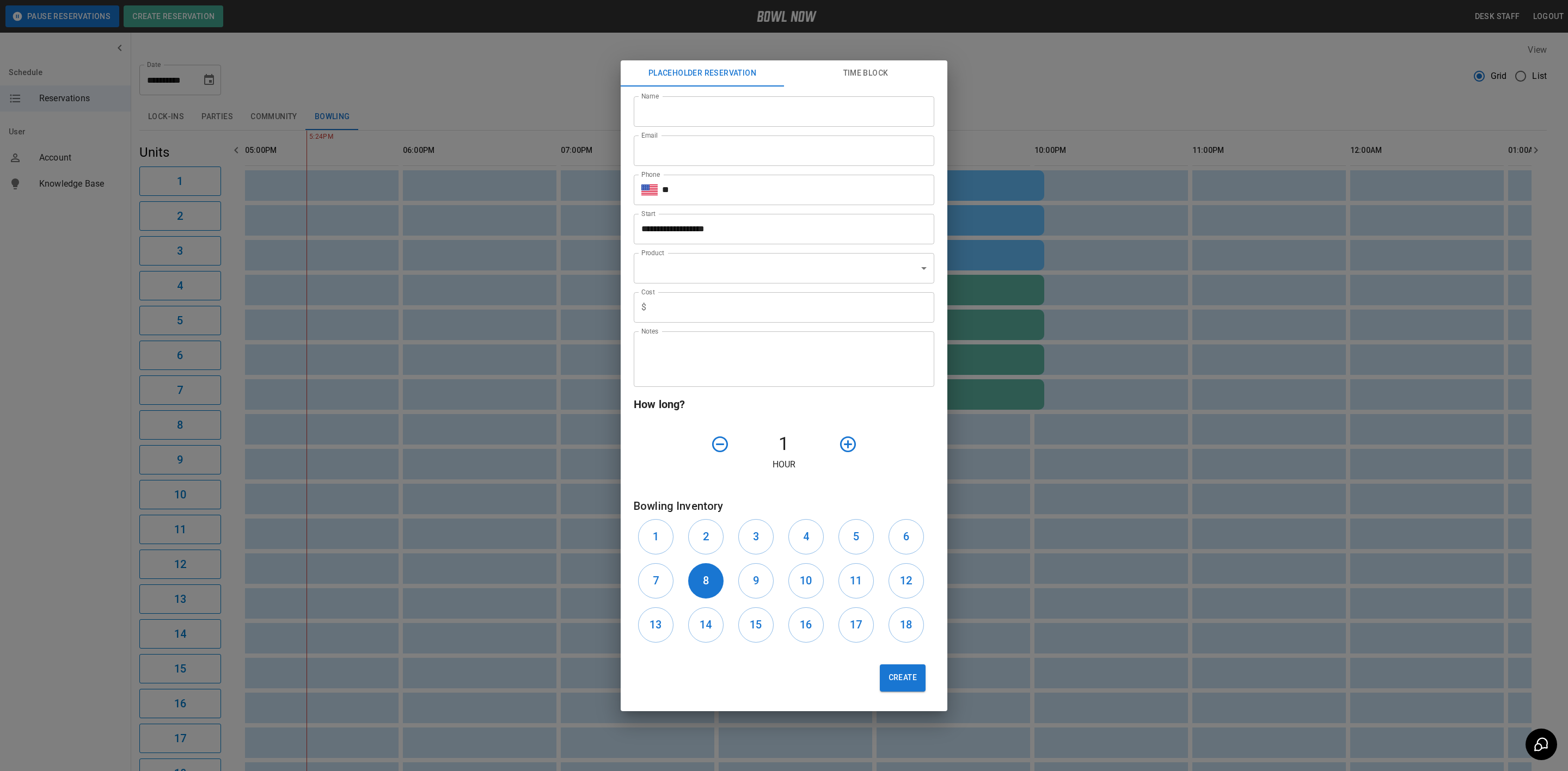
click at [425, 310] on div "**********" at bounding box center [784, 386] width 1568 height 771
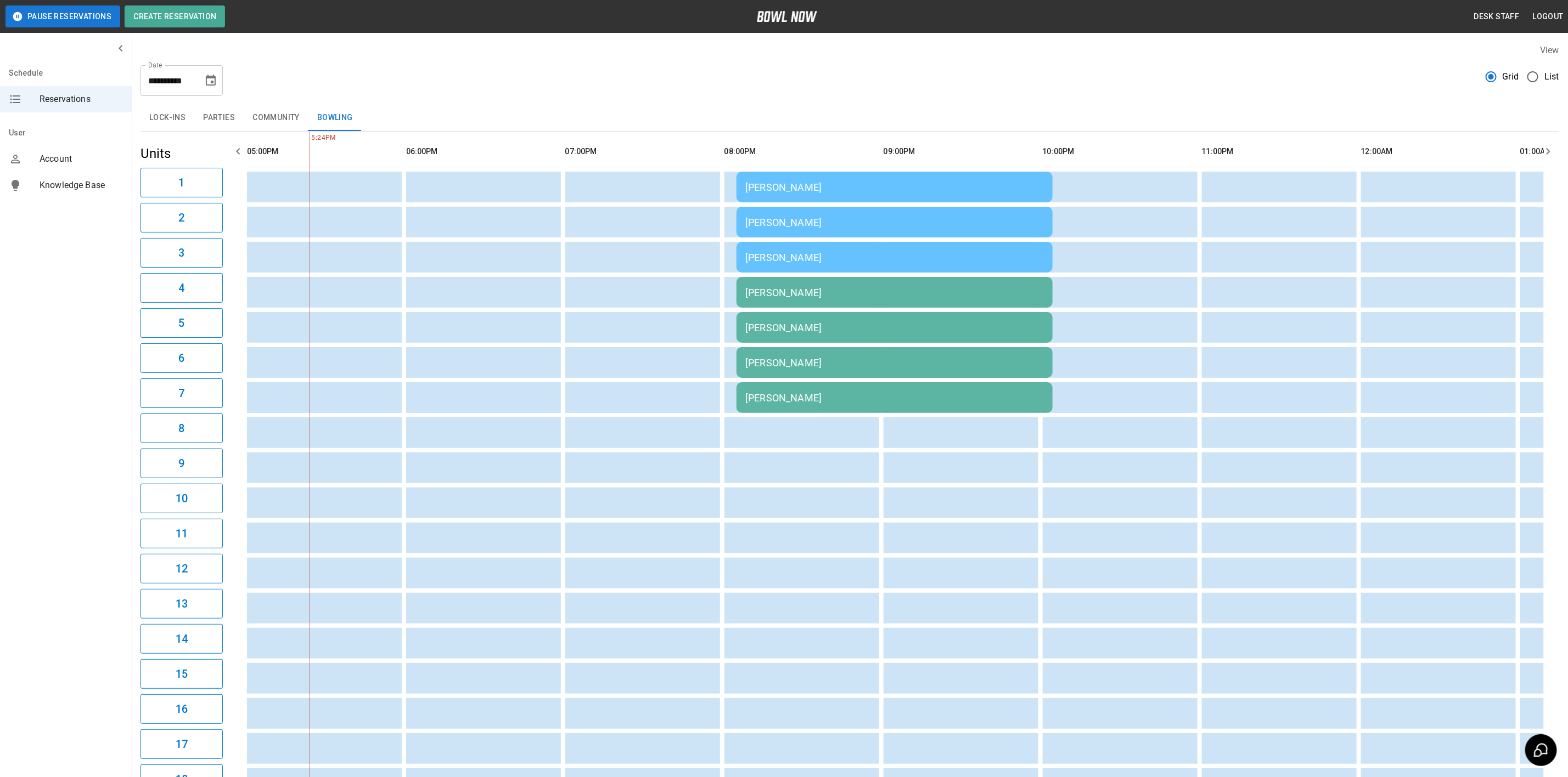
click at [810, 293] on div "[PERSON_NAME]" at bounding box center [894, 292] width 299 height 12
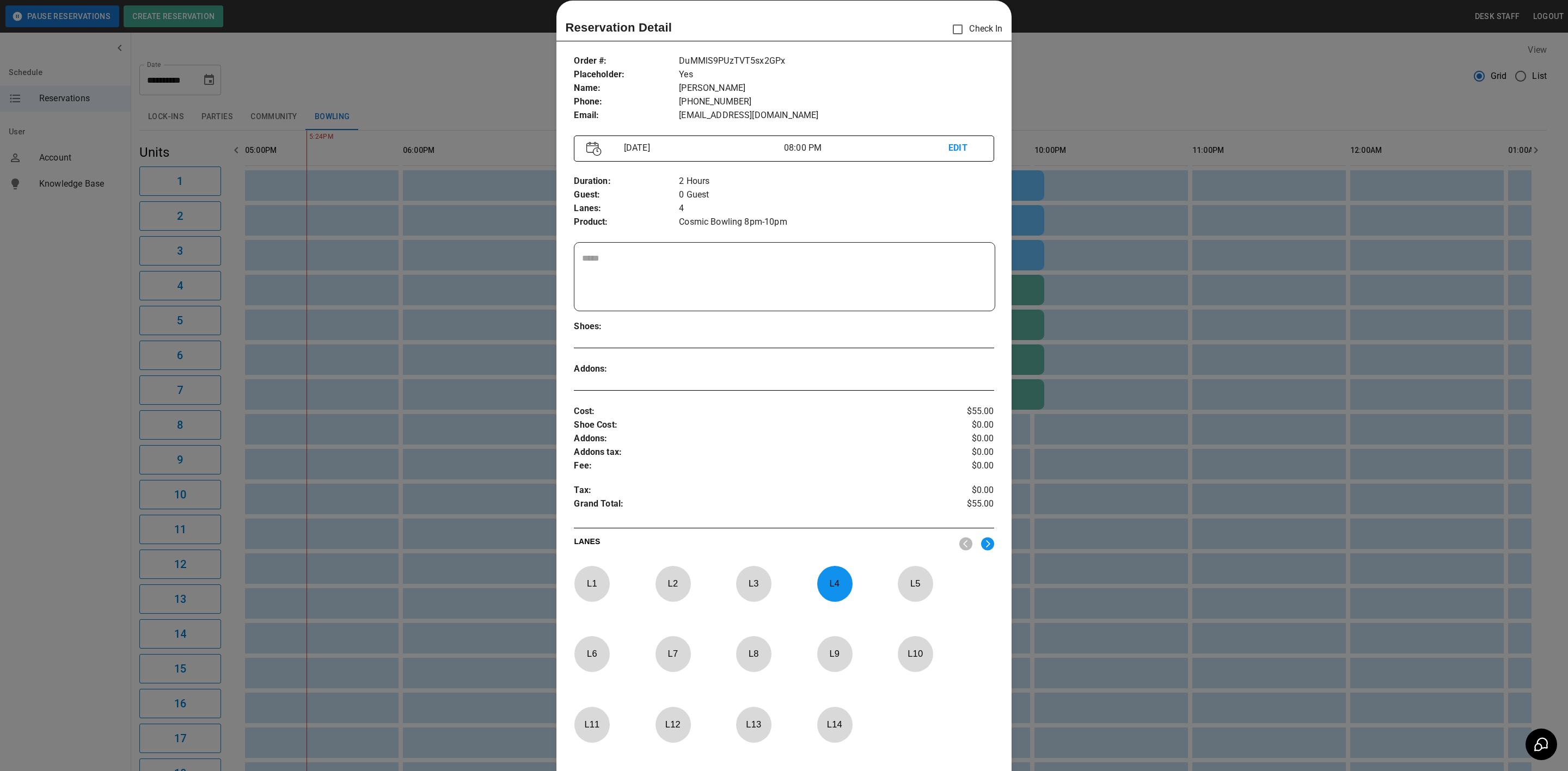
click at [754, 665] on p "L 8" at bounding box center [753, 654] width 36 height 26
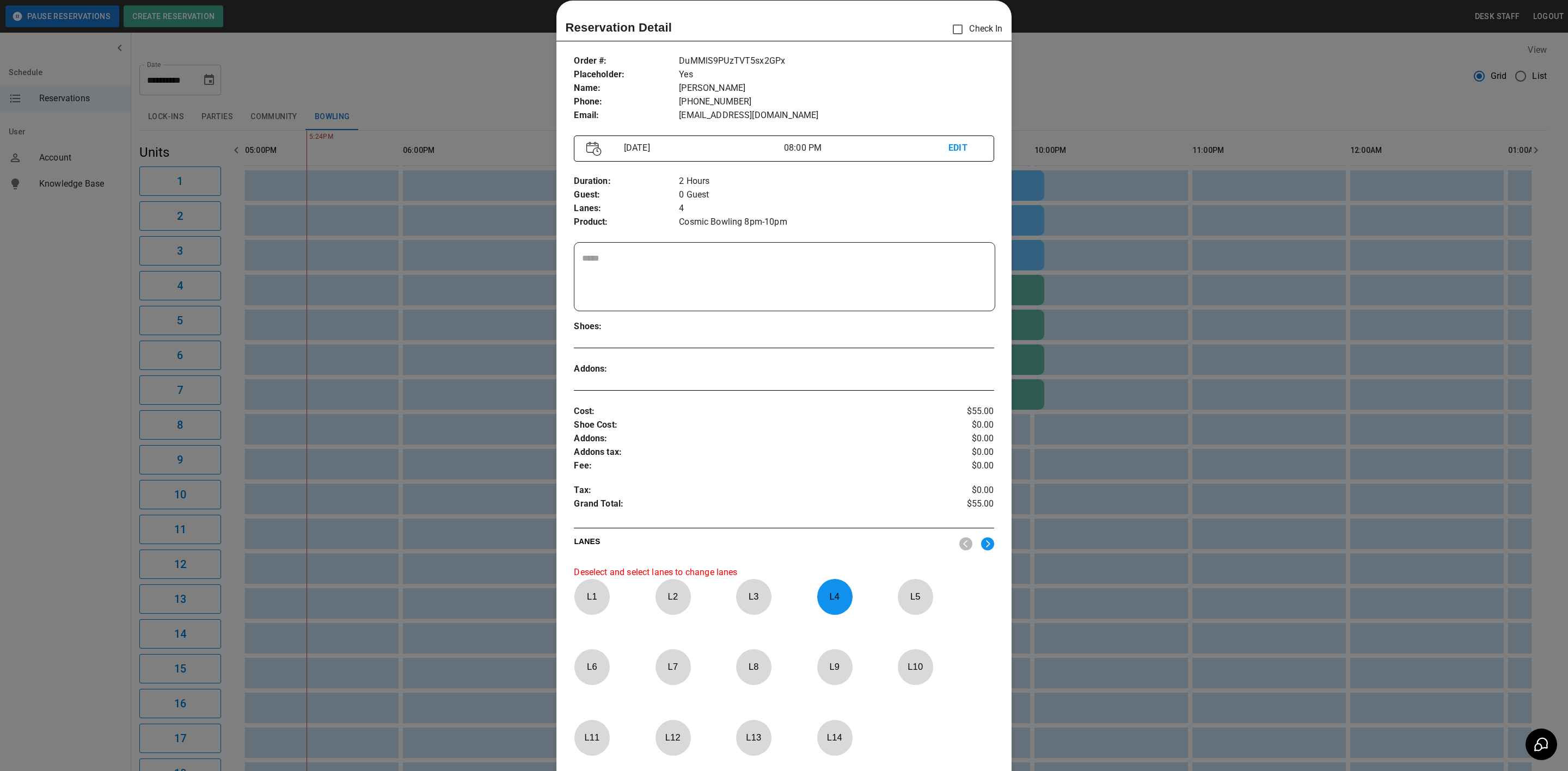
click at [829, 595] on p "L 4" at bounding box center [834, 597] width 36 height 26
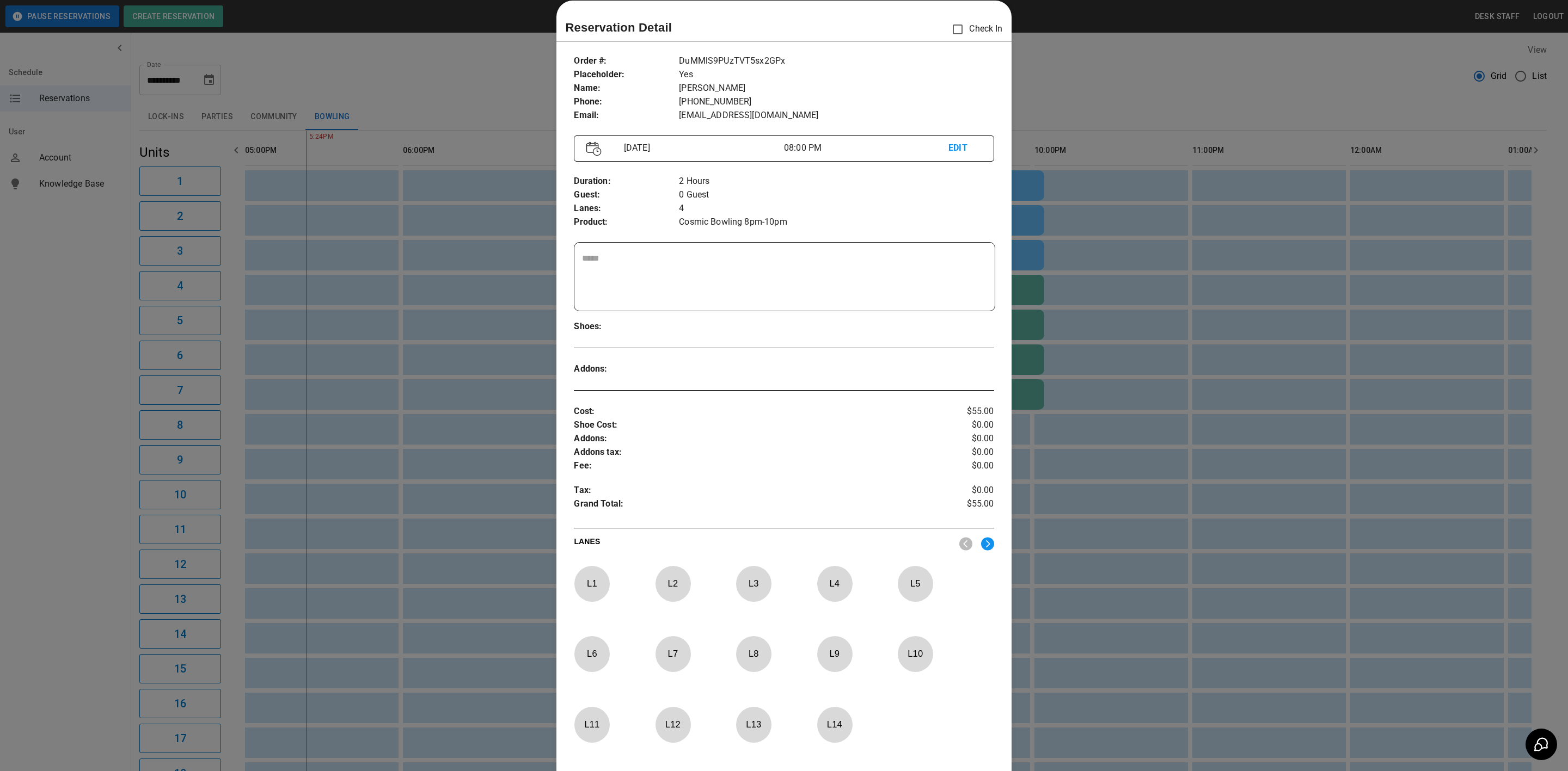
click at [760, 653] on p "L 8" at bounding box center [753, 654] width 36 height 26
click at [1039, 605] on div at bounding box center [784, 386] width 1568 height 771
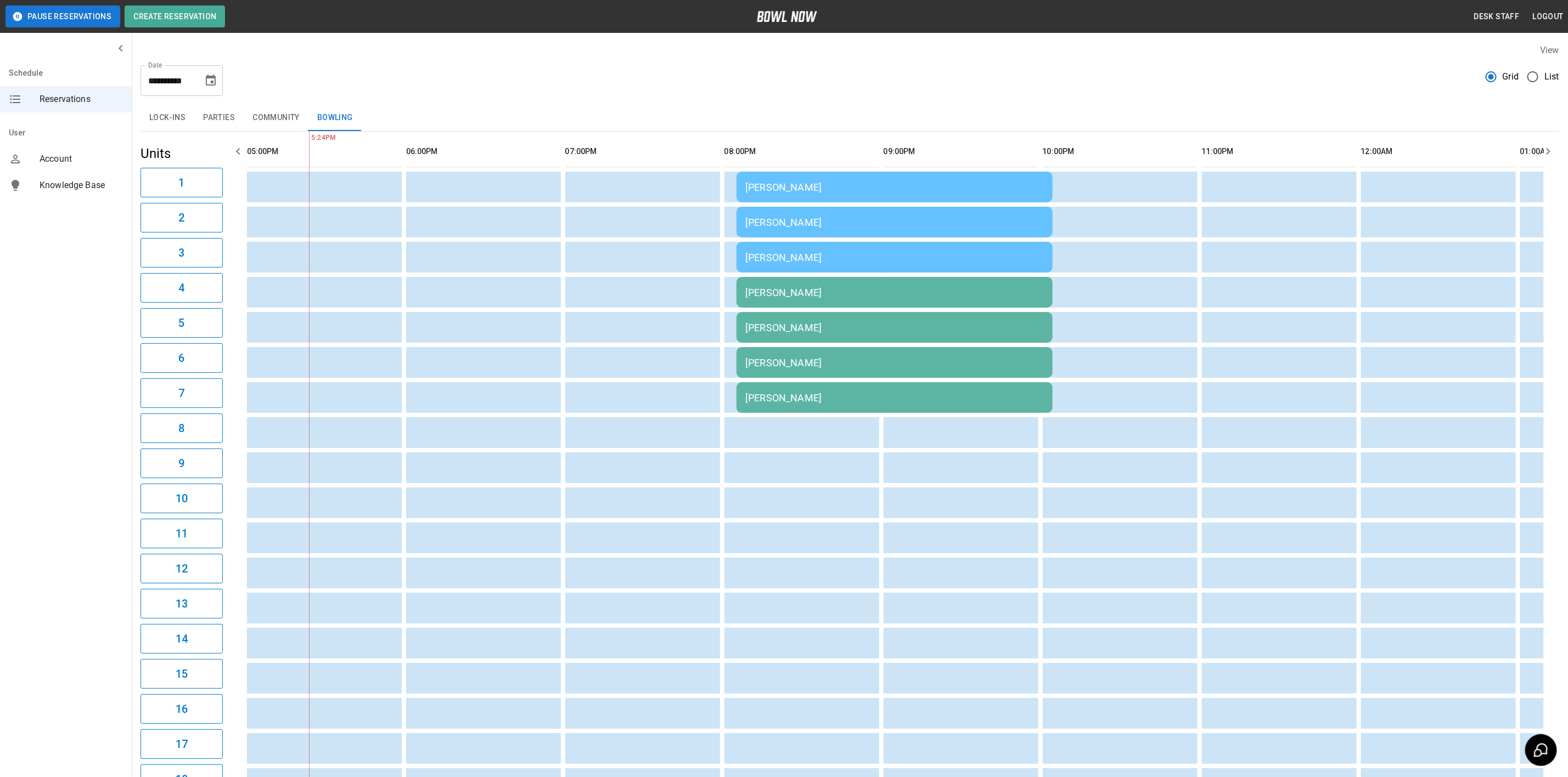
click at [786, 299] on td "[PERSON_NAME]" at bounding box center [894, 292] width 316 height 31
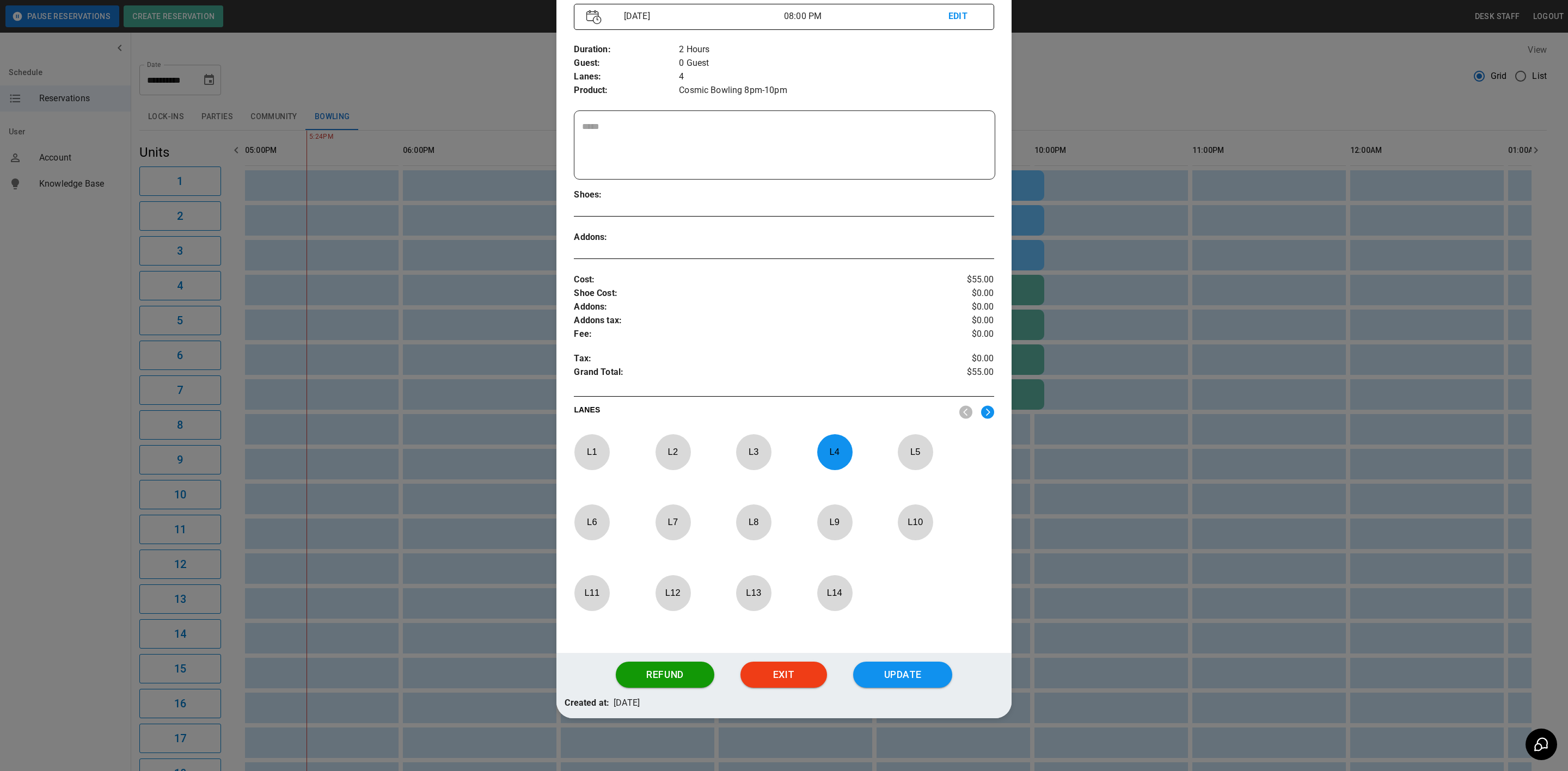
scroll to position [151, 0]
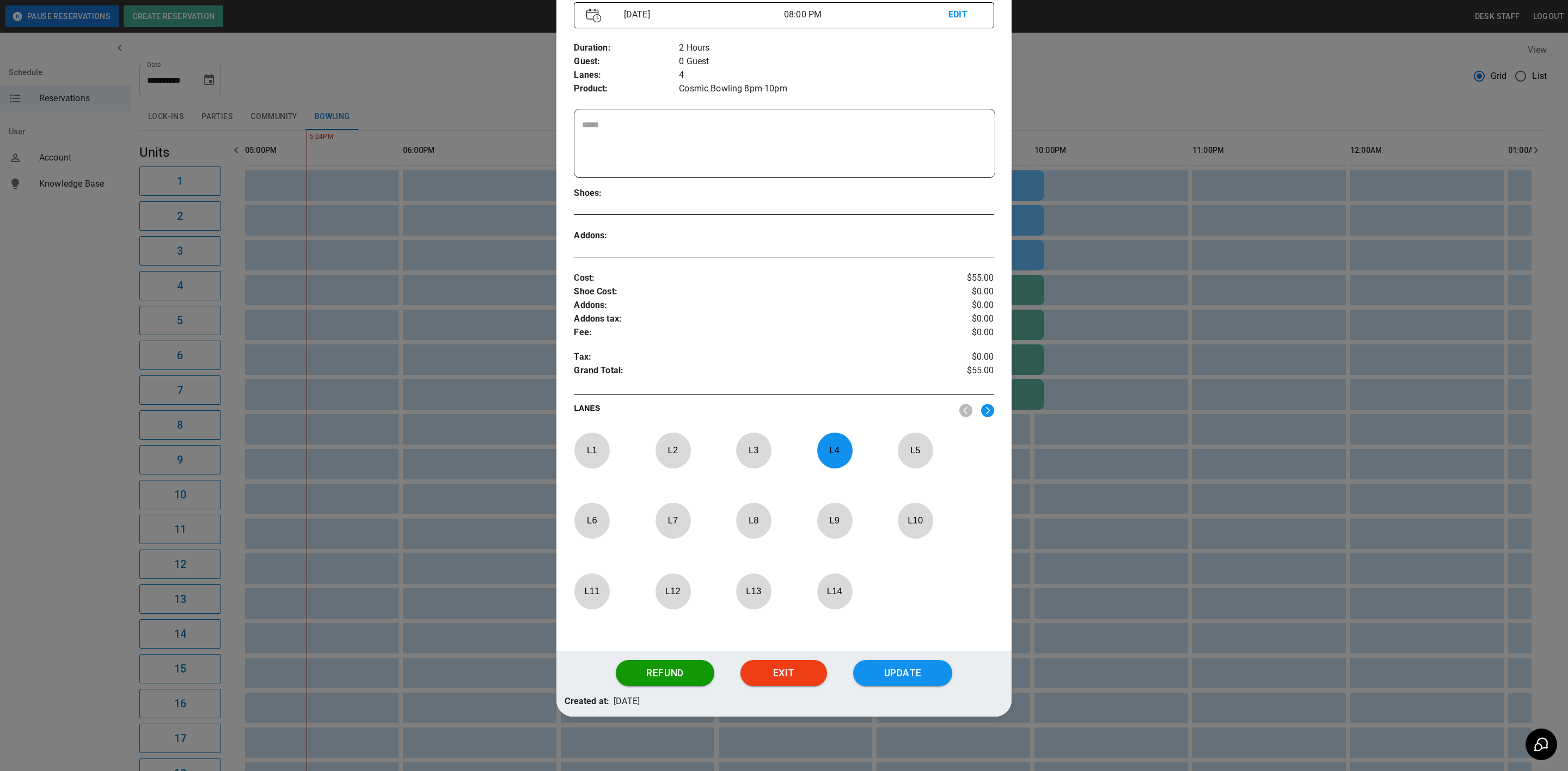
click at [828, 433] on div at bounding box center [835, 450] width 35 height 36
click at [763, 520] on p "L 8" at bounding box center [753, 520] width 36 height 26
click at [876, 667] on button "Update" at bounding box center [902, 673] width 99 height 26
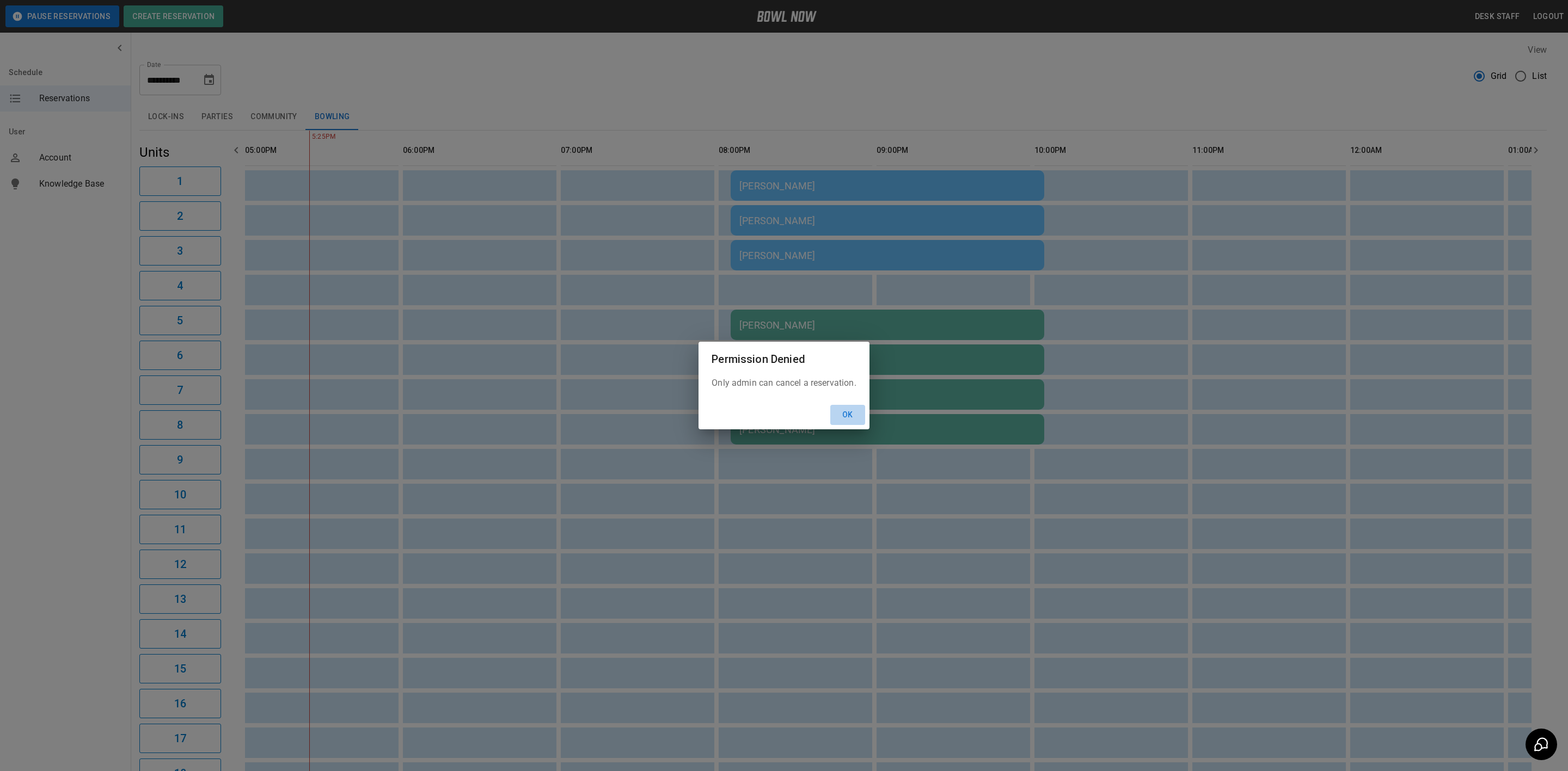
click at [852, 423] on button "Ok" at bounding box center [847, 415] width 35 height 20
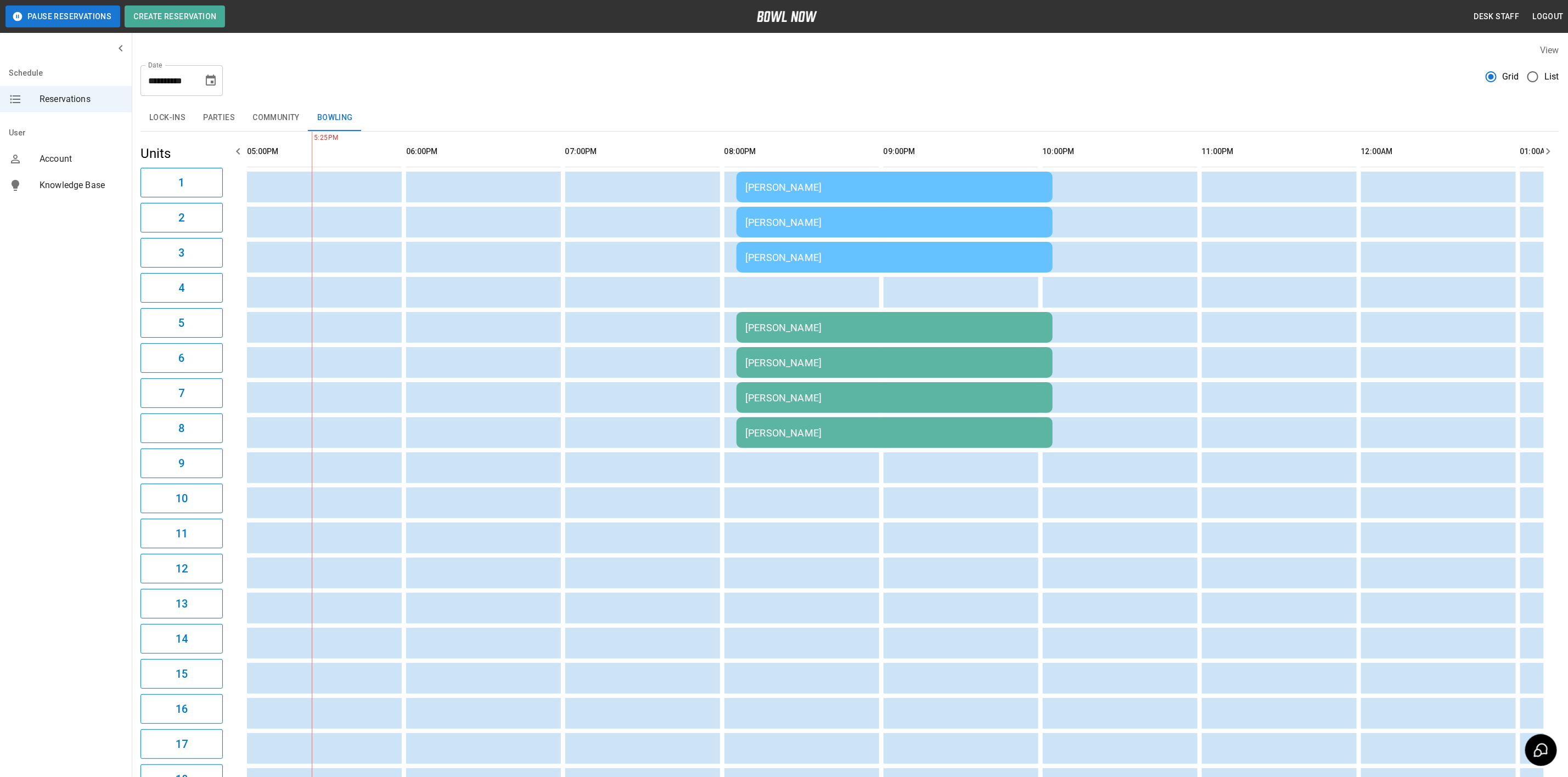
click at [791, 386] on td "[PERSON_NAME]" at bounding box center [894, 397] width 316 height 31
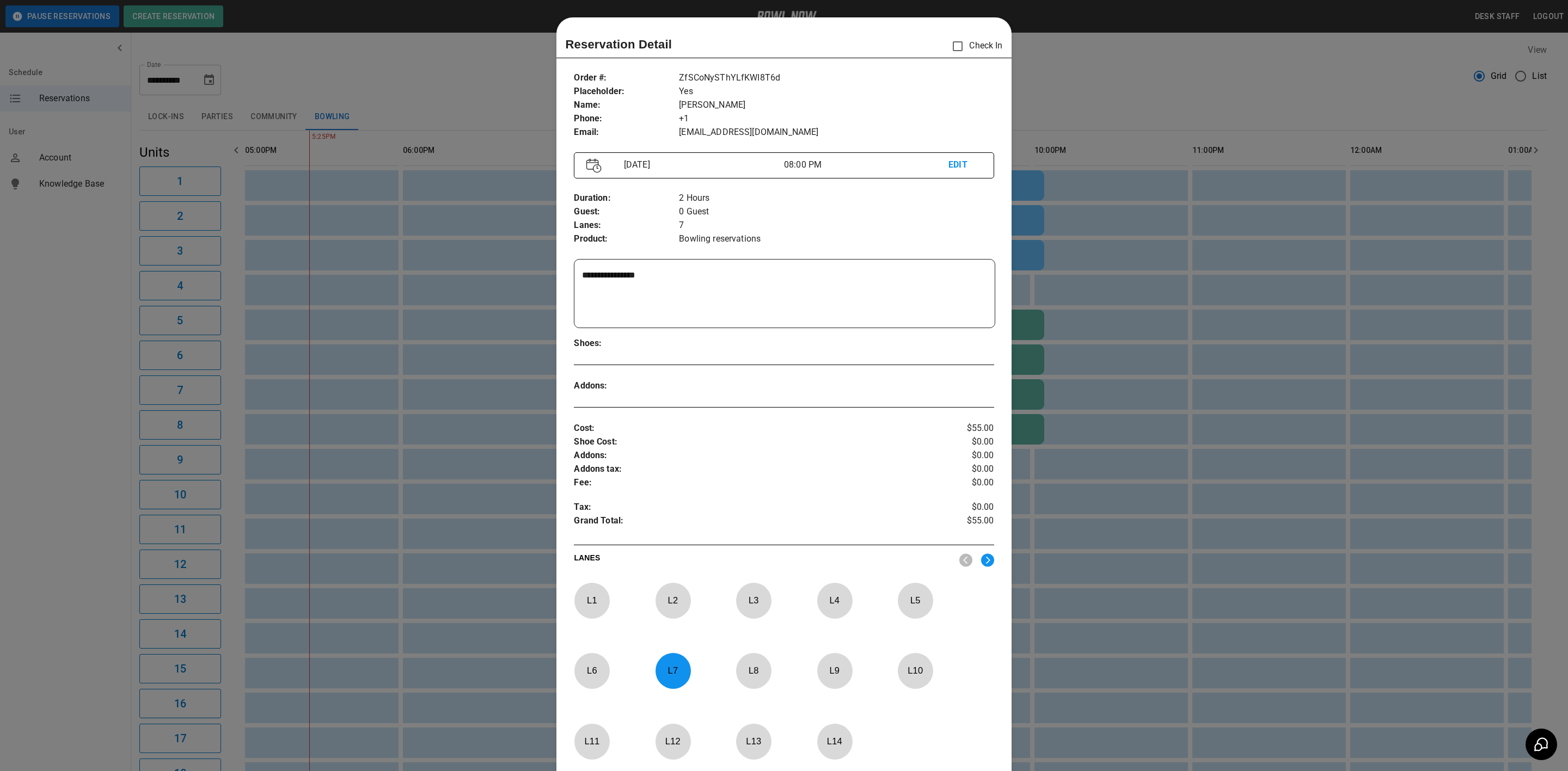
scroll to position [17, 0]
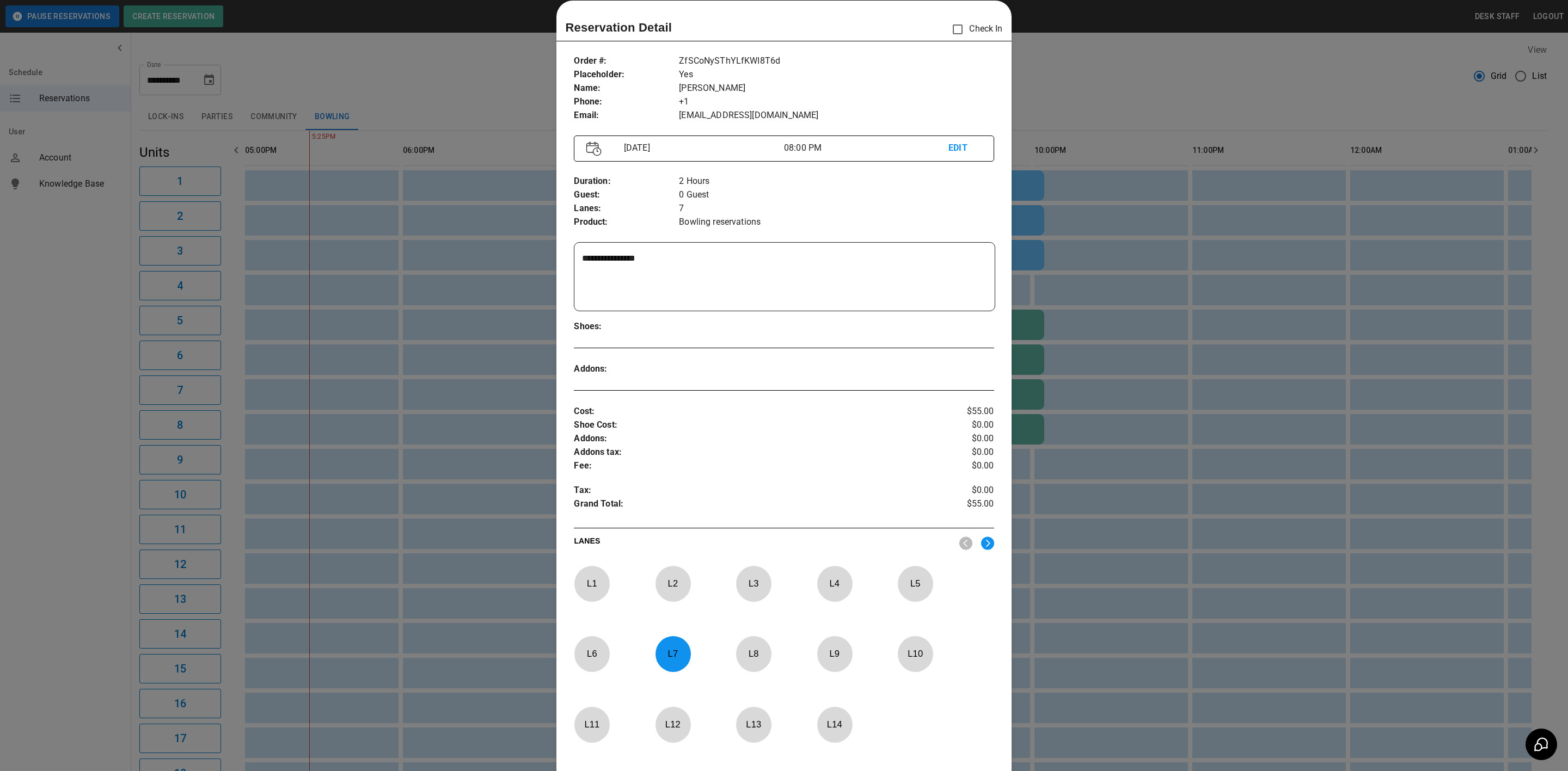
click at [1217, 458] on div at bounding box center [784, 386] width 1568 height 771
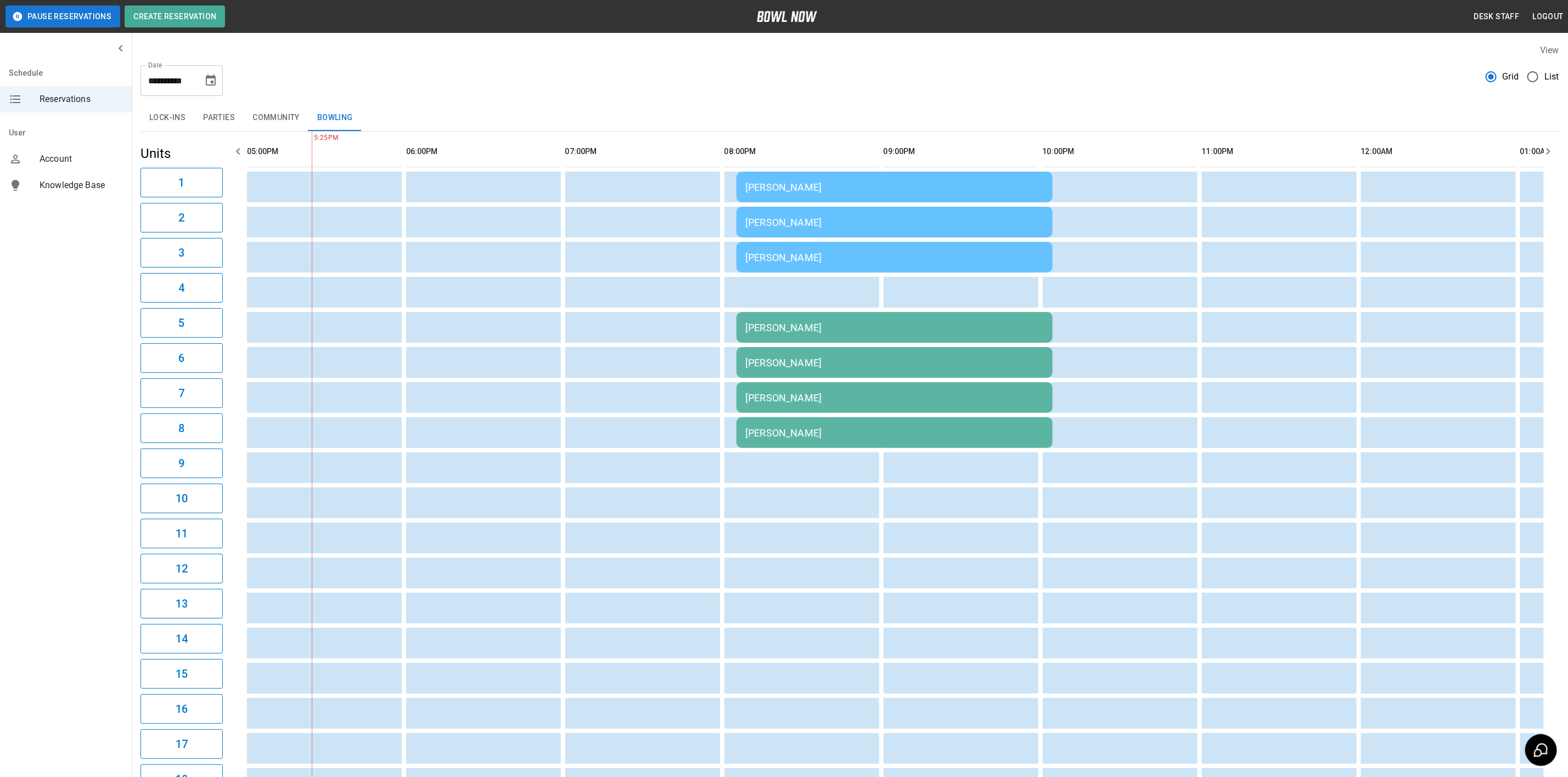
click at [784, 399] on div "[PERSON_NAME]" at bounding box center [894, 397] width 299 height 12
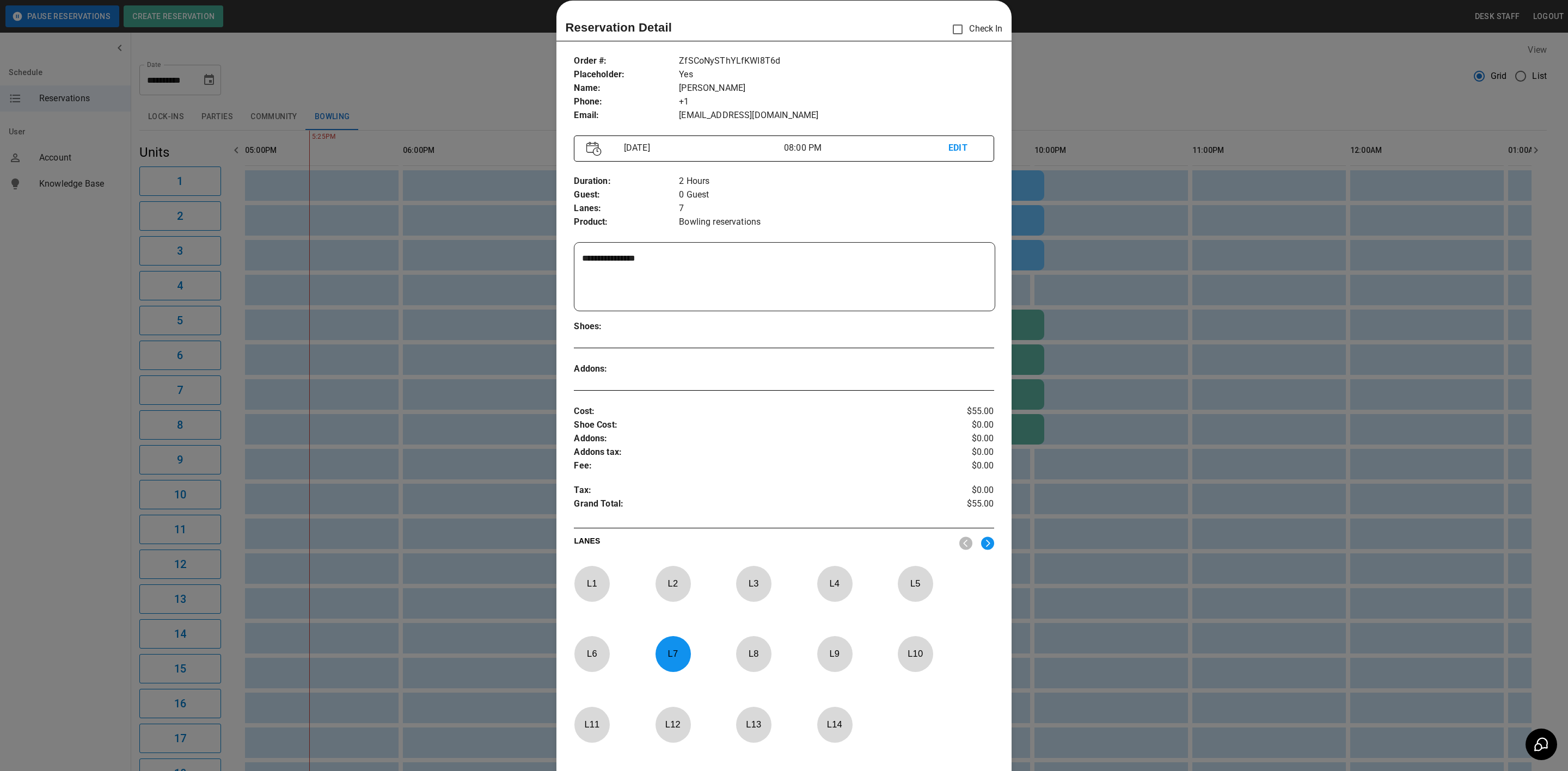
click at [670, 640] on div at bounding box center [673, 654] width 35 height 36
click at [825, 576] on p "L 4" at bounding box center [834, 584] width 36 height 26
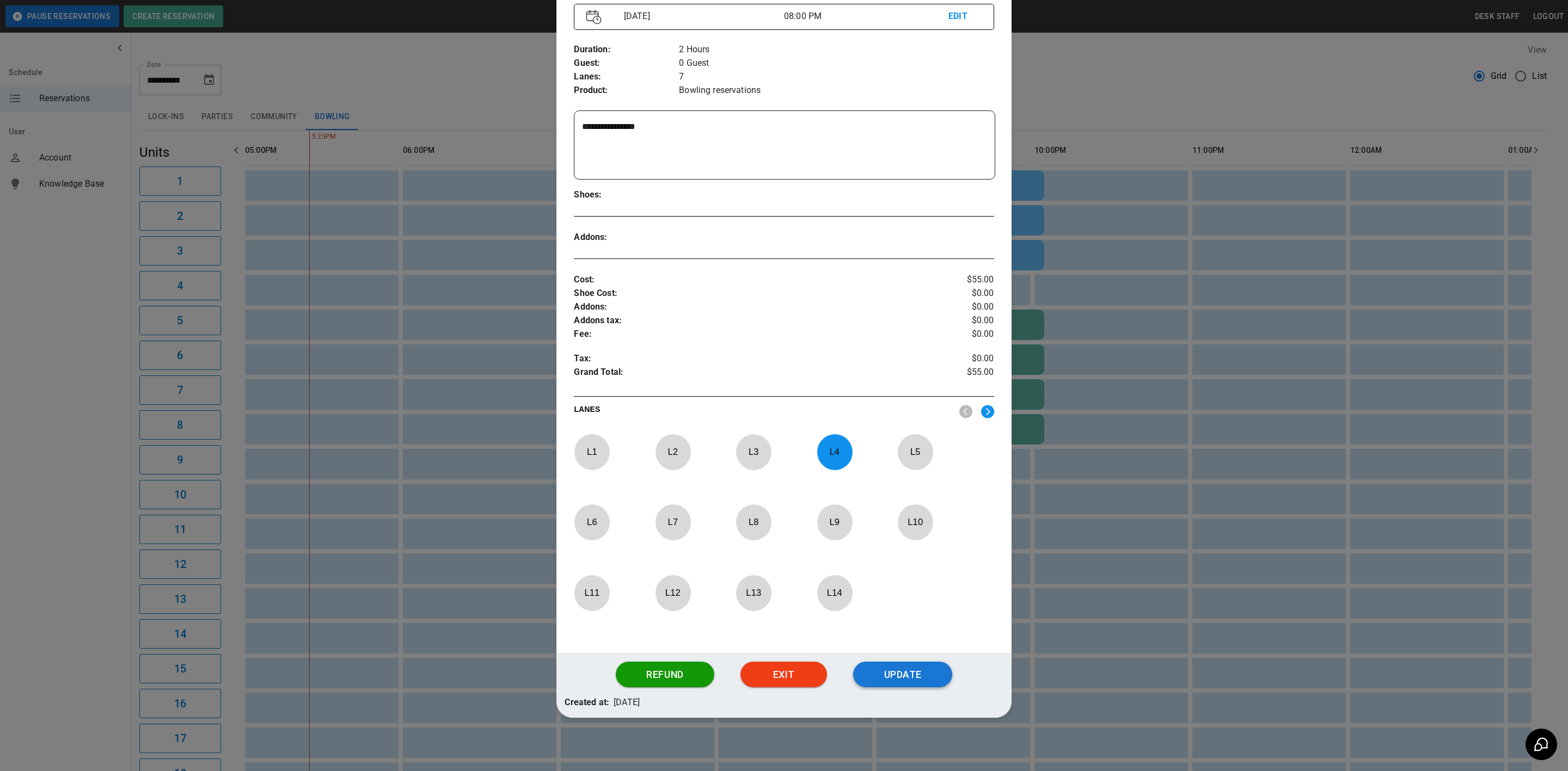
scroll to position [151, 0]
click at [930, 676] on button "Update" at bounding box center [902, 674] width 99 height 26
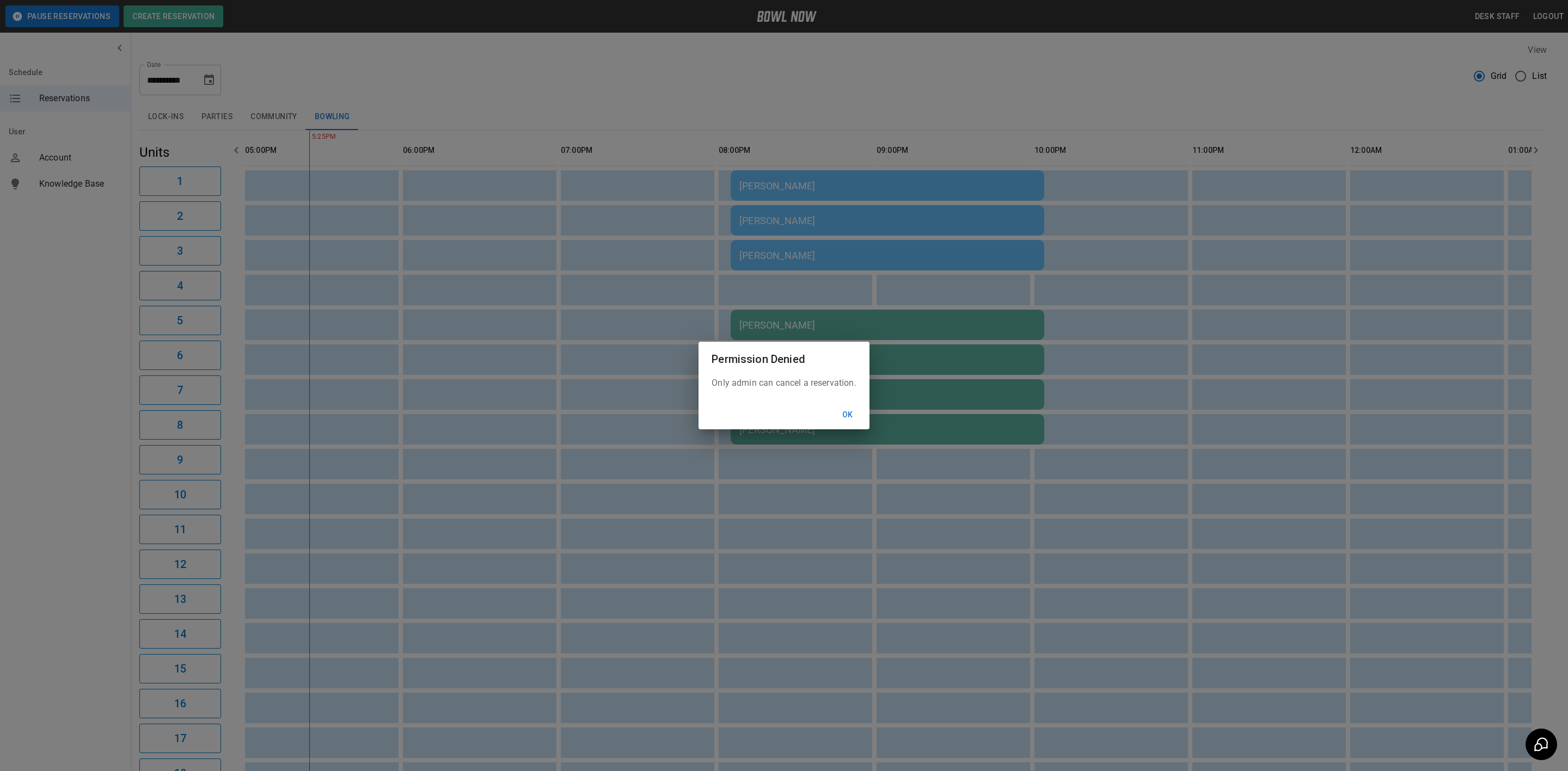
drag, startPoint x: 838, startPoint y: 411, endPoint x: 842, endPoint y: 416, distance: 6.4
click at [838, 411] on button "Ok" at bounding box center [847, 415] width 35 height 20
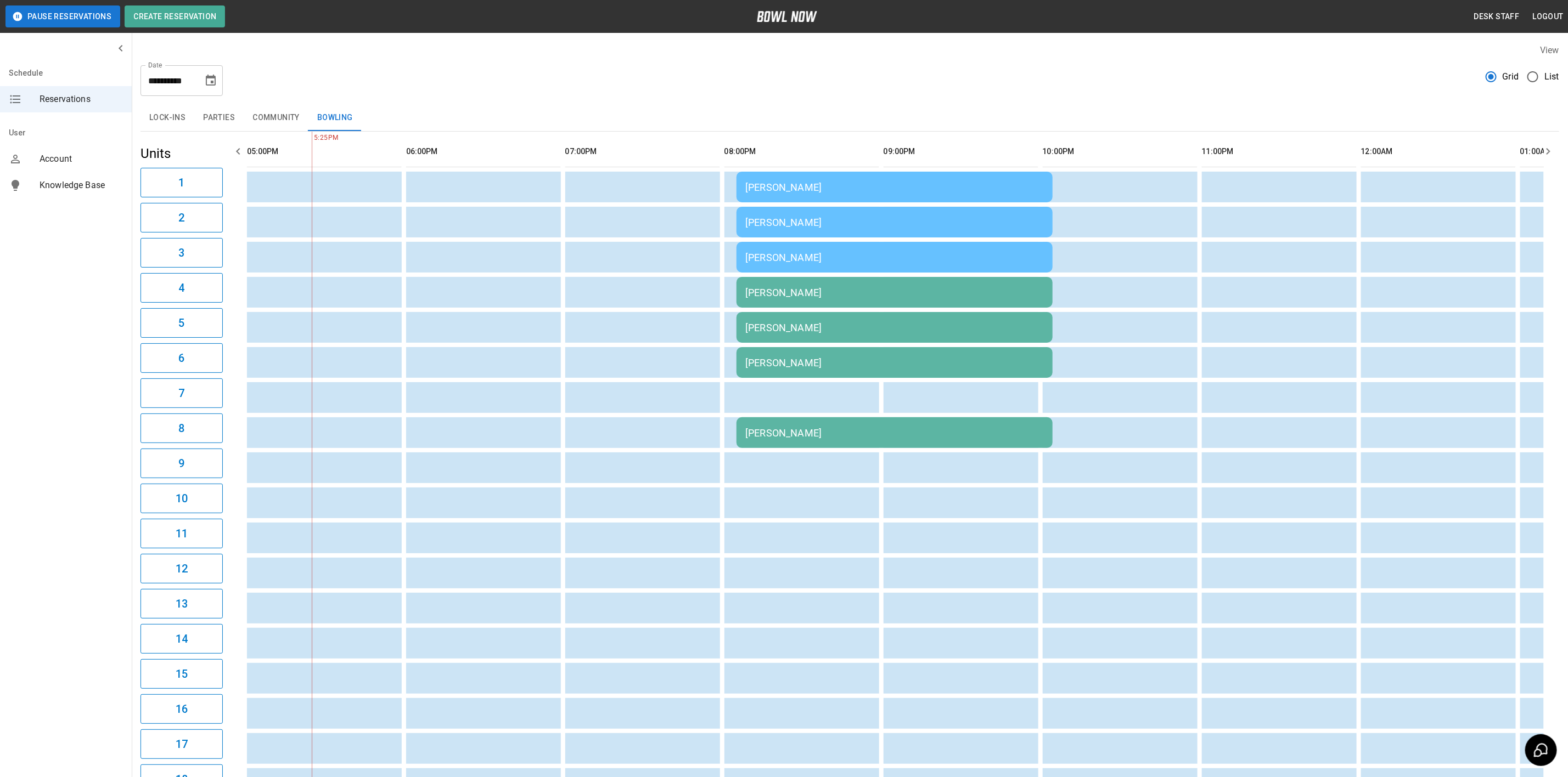
click at [837, 428] on div "[PERSON_NAME]" at bounding box center [894, 432] width 299 height 12
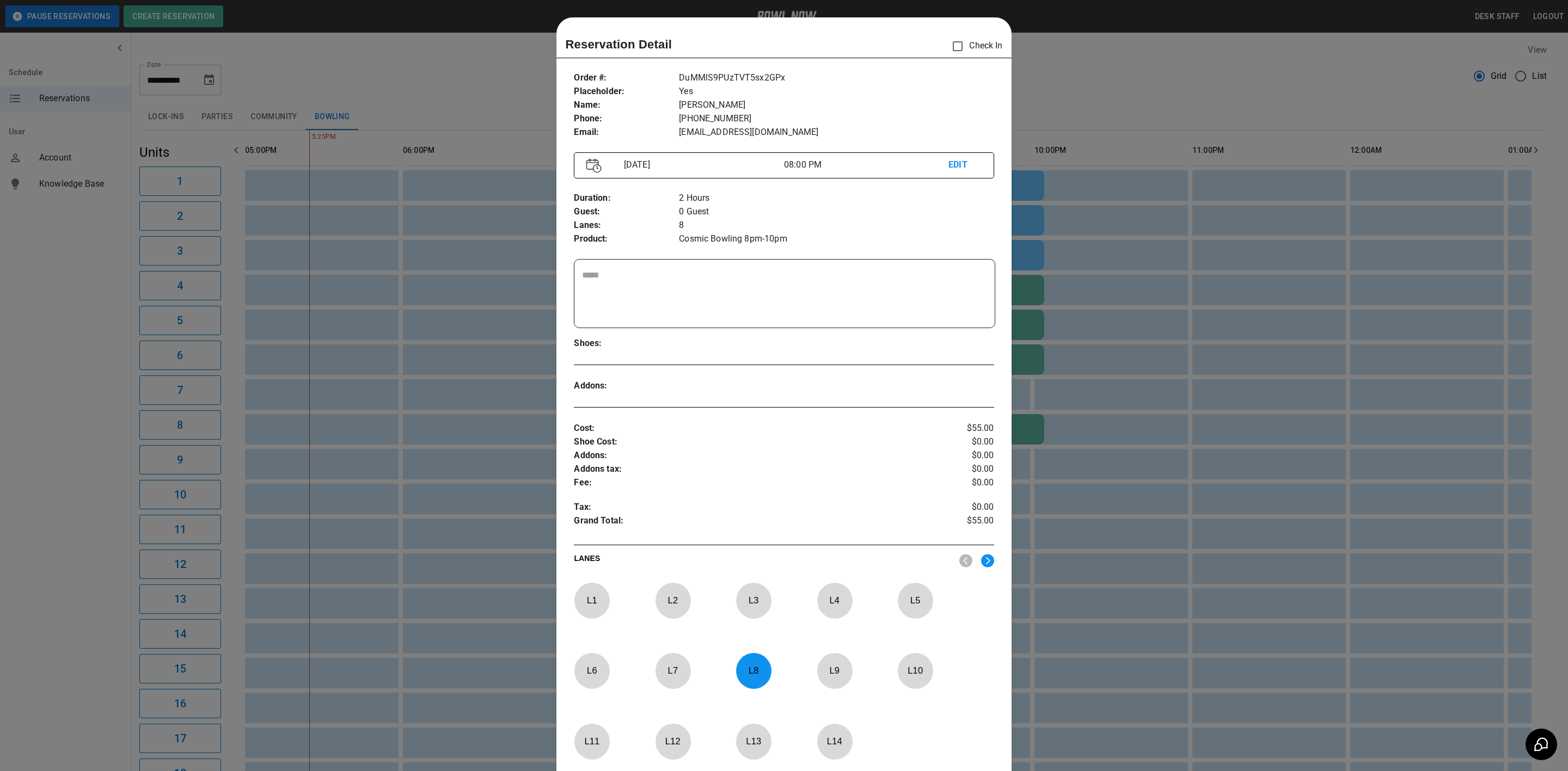
scroll to position [17, 0]
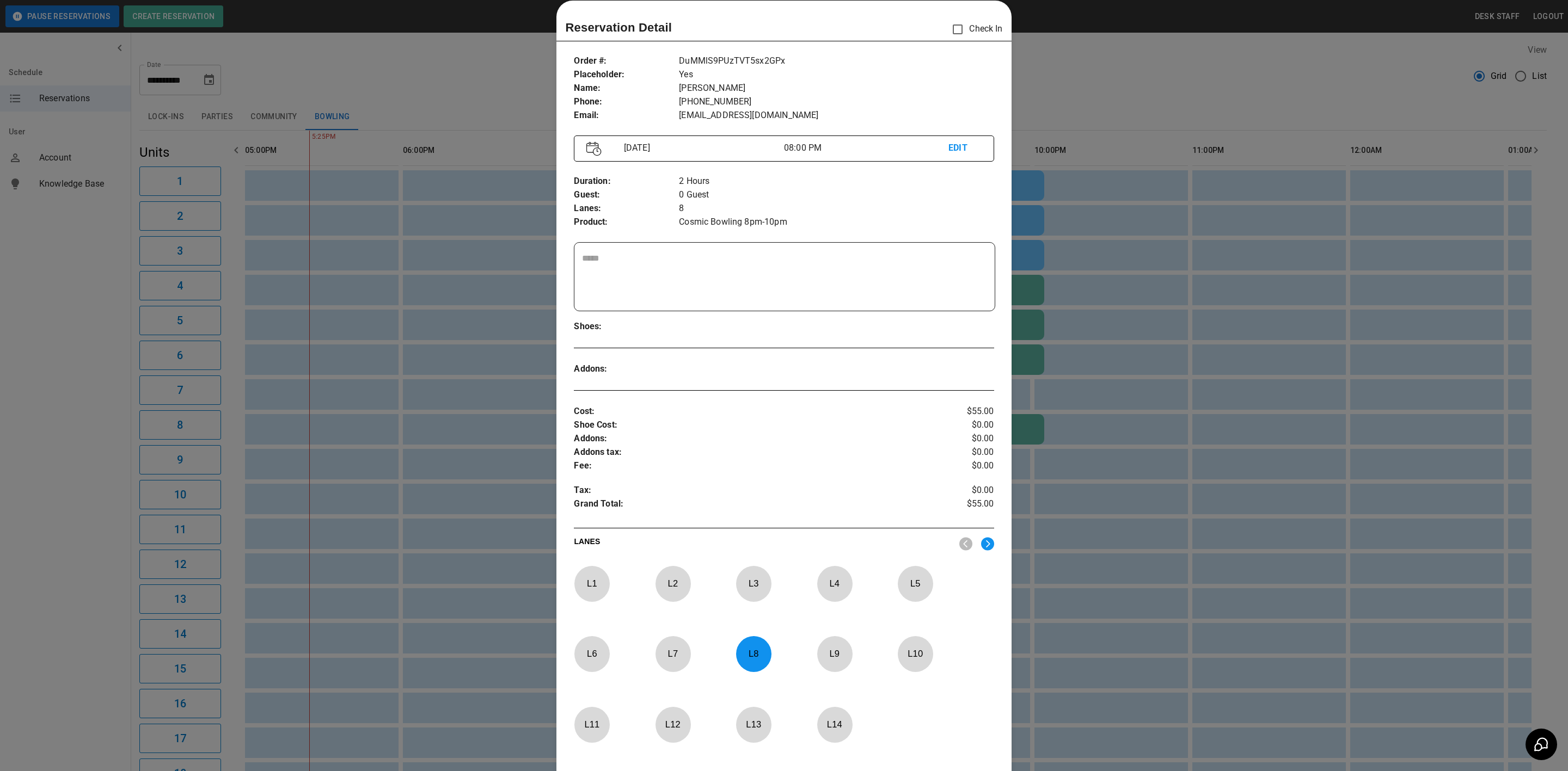
drag, startPoint x: 758, startPoint y: 657, endPoint x: 717, endPoint y: 657, distance: 41.0
click at [758, 657] on p "L 8" at bounding box center [753, 654] width 36 height 26
click at [678, 657] on p "L 7" at bounding box center [673, 654] width 36 height 26
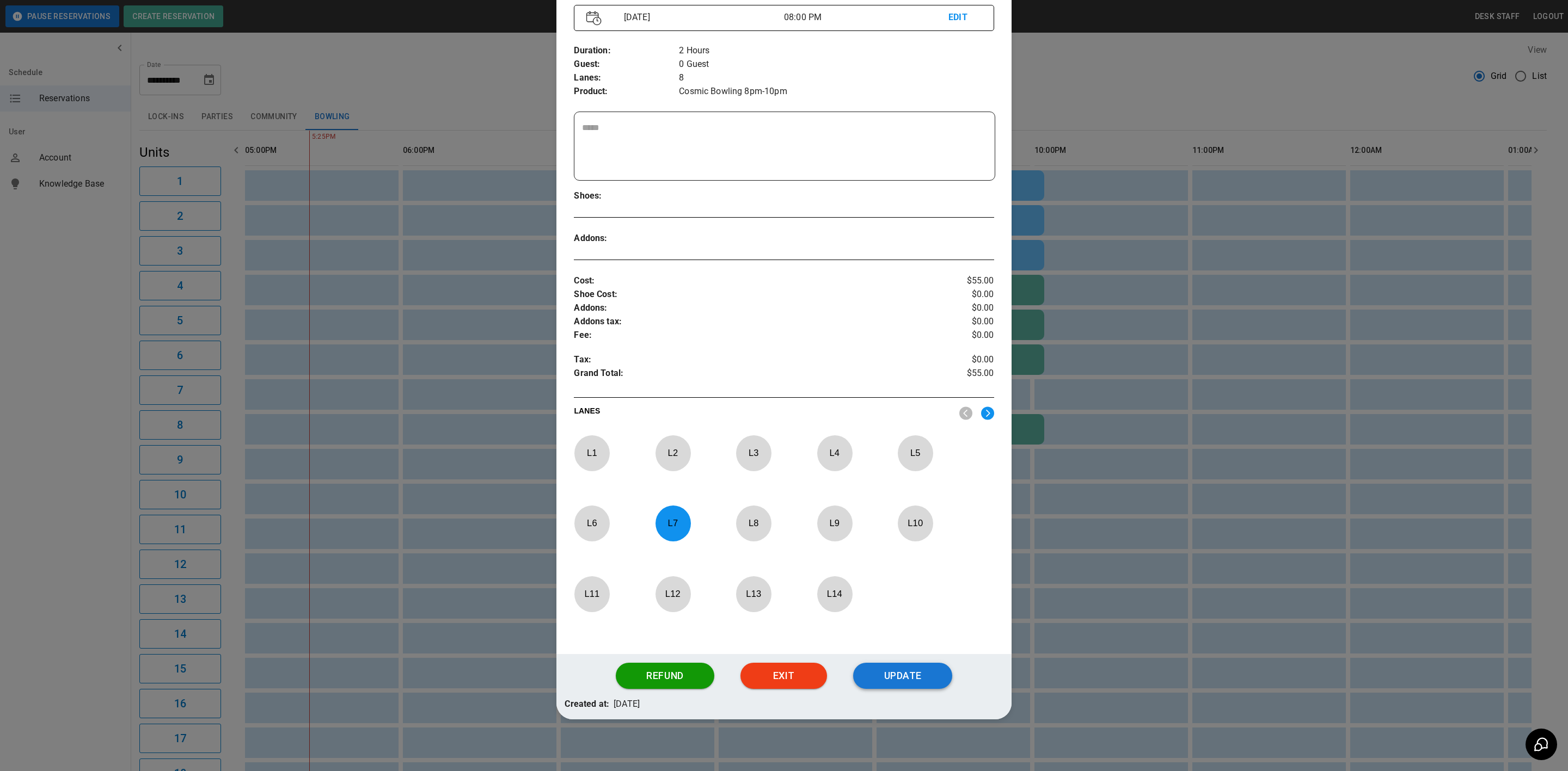
scroll to position [151, 0]
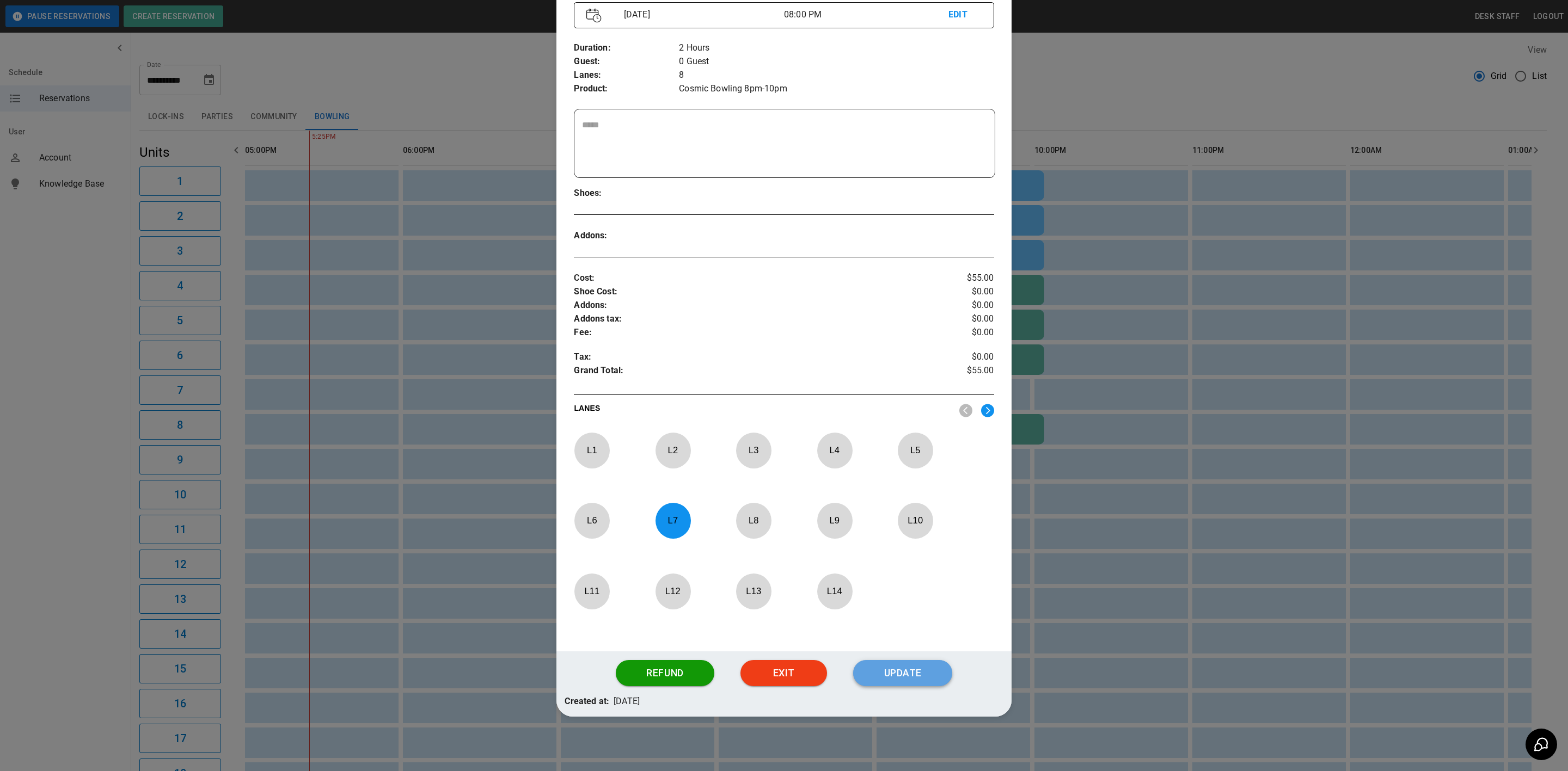
click at [885, 673] on button "Update" at bounding box center [902, 673] width 99 height 26
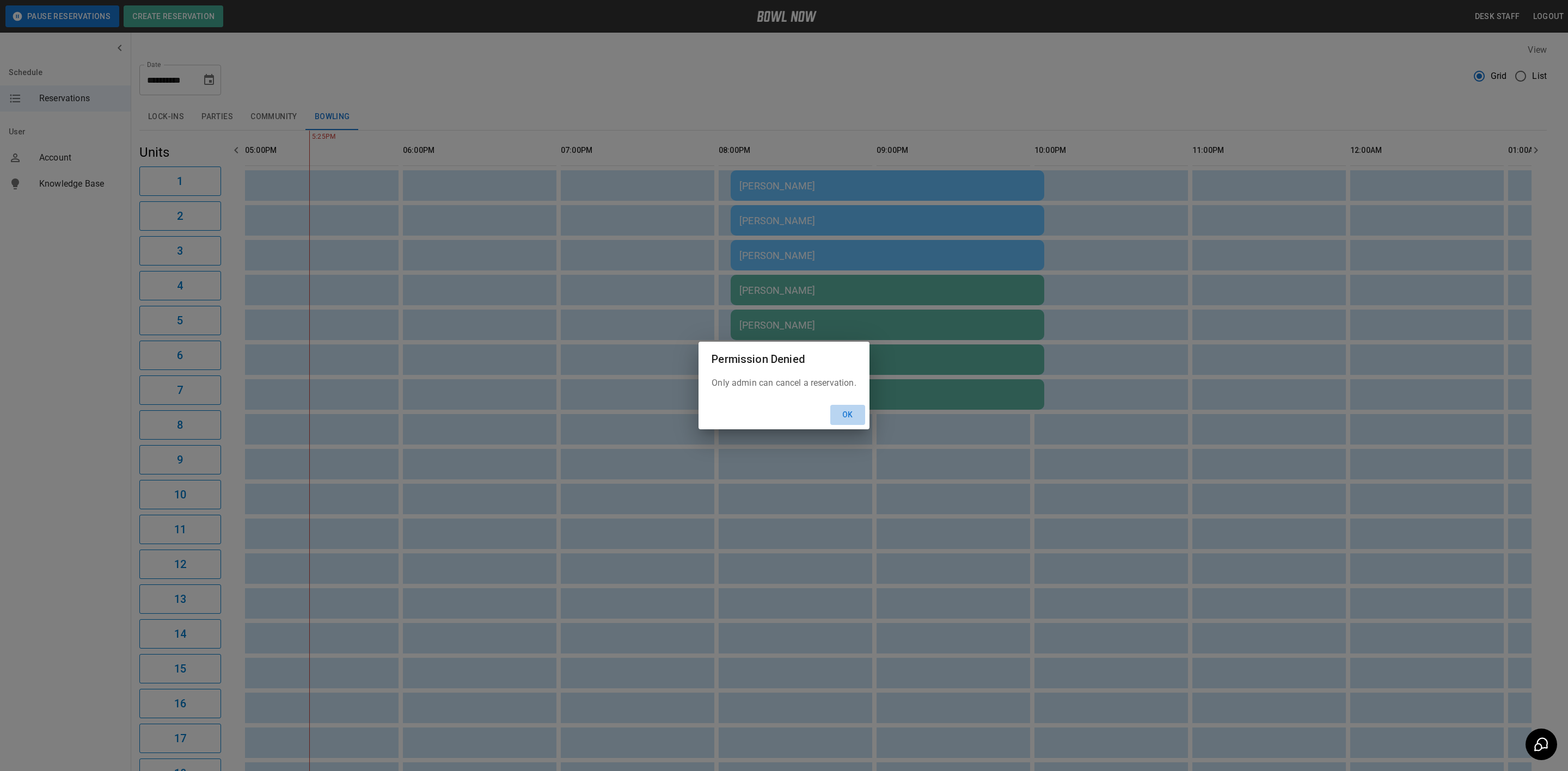
click at [835, 422] on button "Ok" at bounding box center [847, 415] width 35 height 20
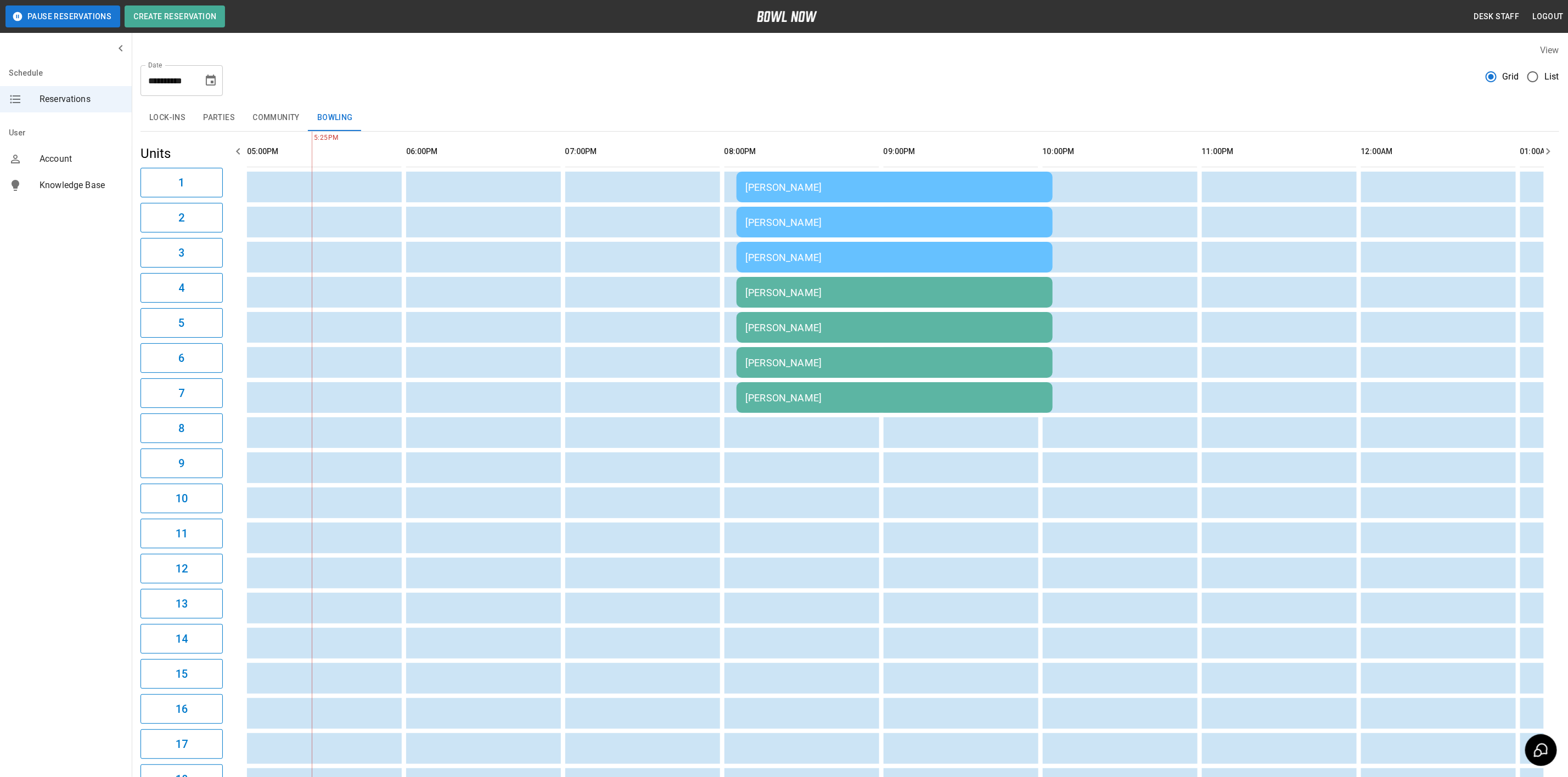
click at [845, 299] on td "[PERSON_NAME]" at bounding box center [894, 292] width 316 height 31
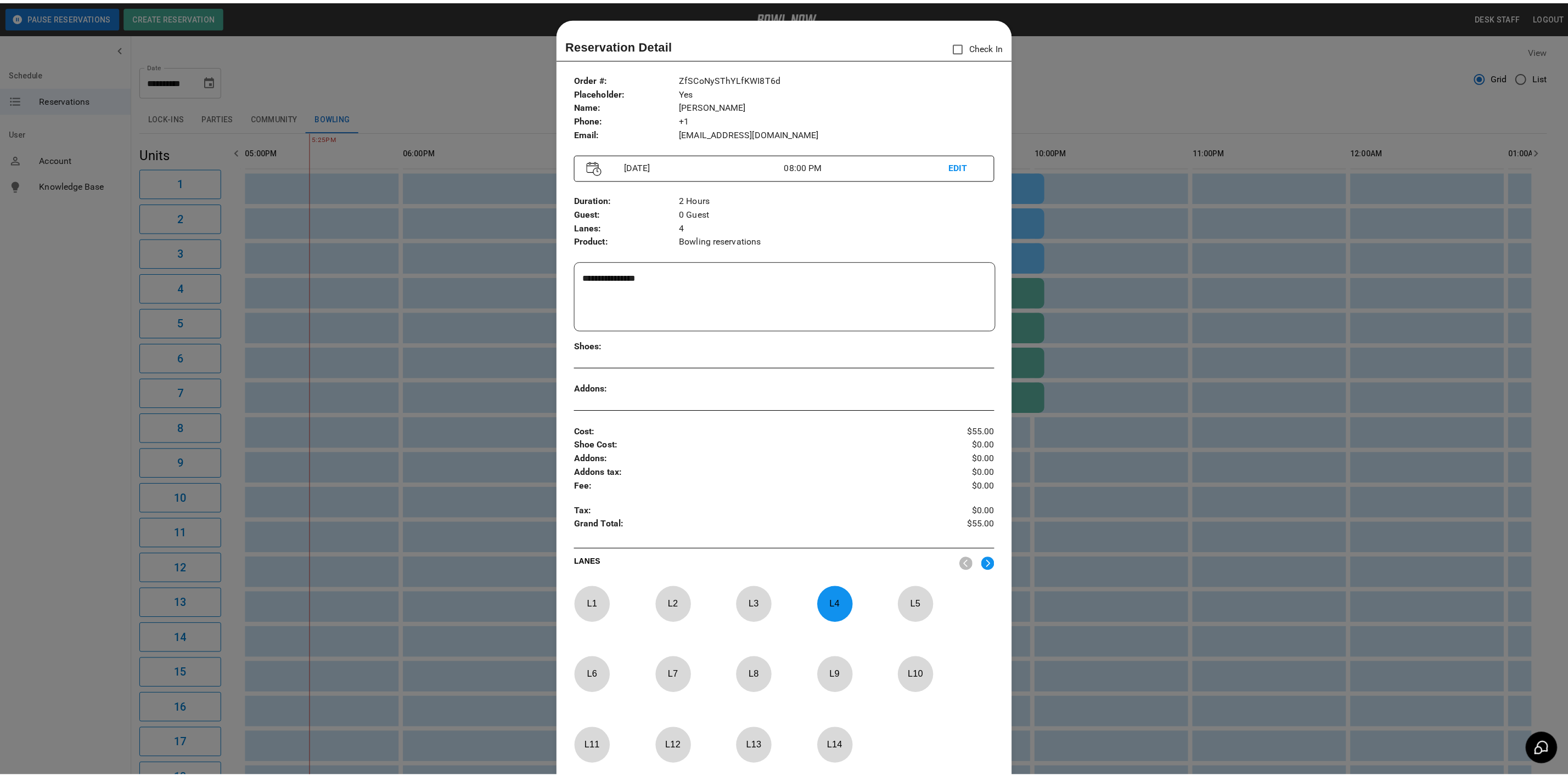
scroll to position [17, 0]
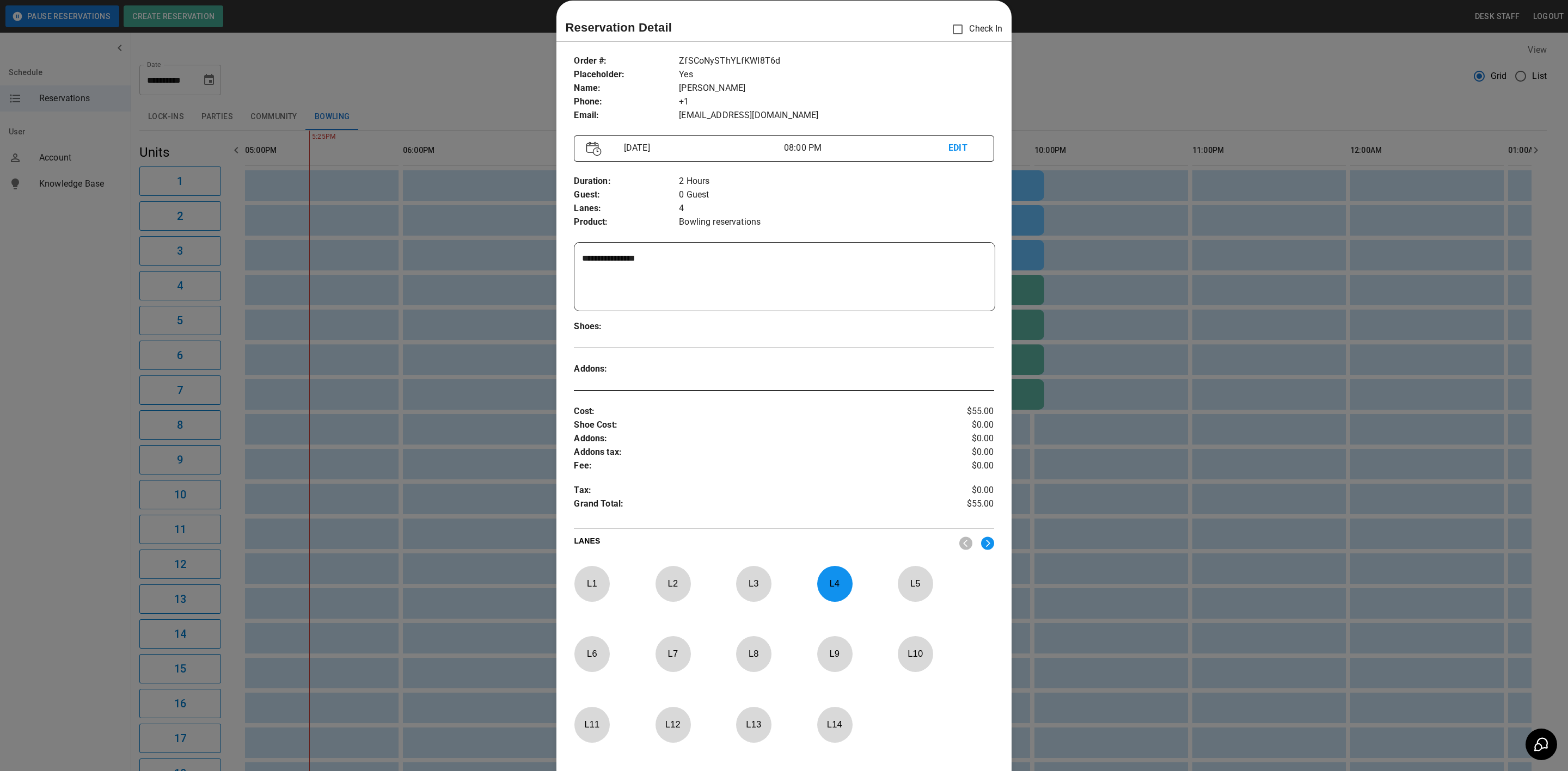
click at [1108, 617] on div at bounding box center [784, 386] width 1568 height 771
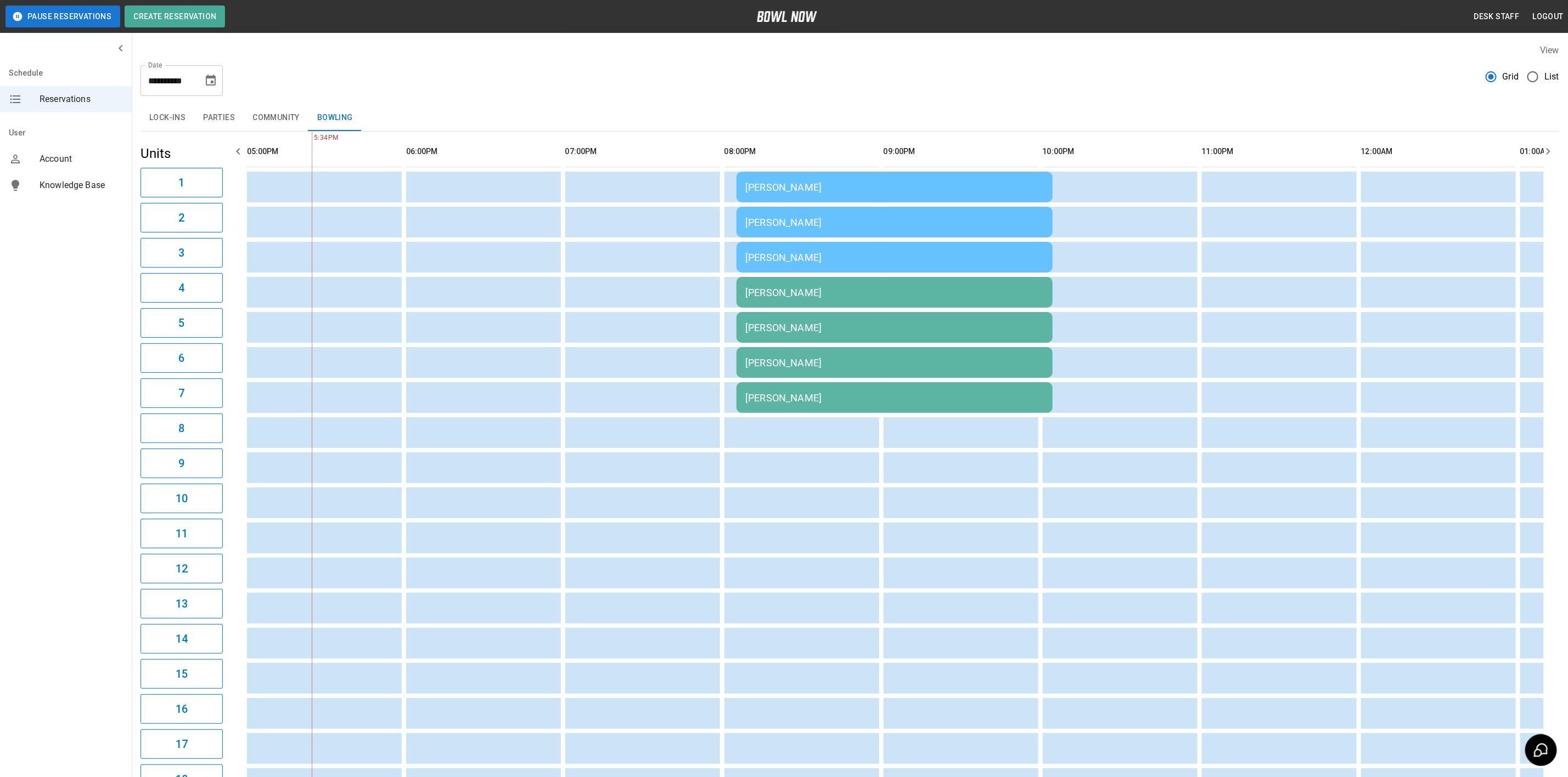
click at [209, 80] on icon "Choose date, selected date is Sep 5, 2025" at bounding box center [210, 80] width 13 height 13
click at [226, 152] on button "6" at bounding box center [234, 159] width 20 height 20
type input "**********"
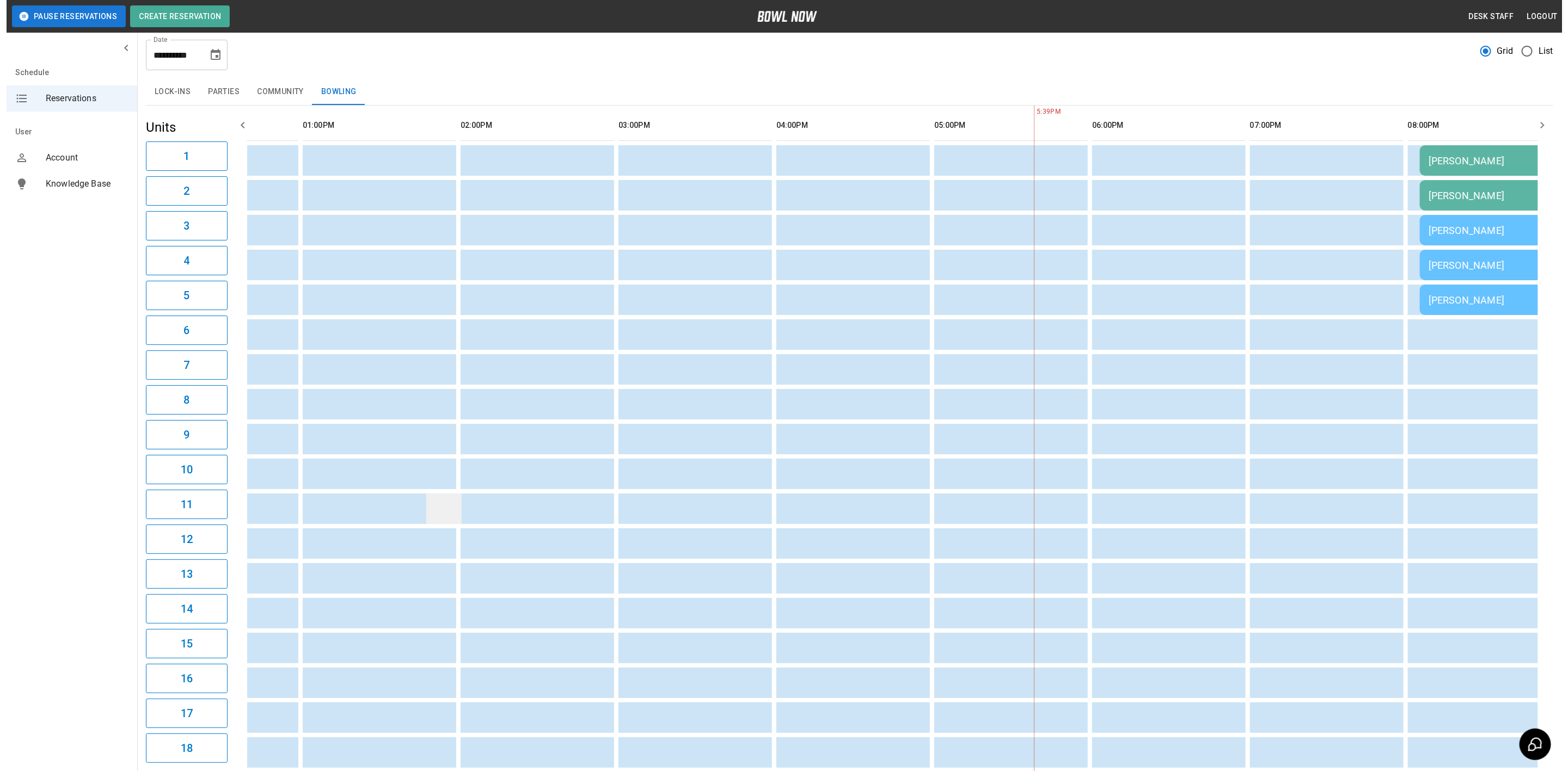
scroll to position [0, 0]
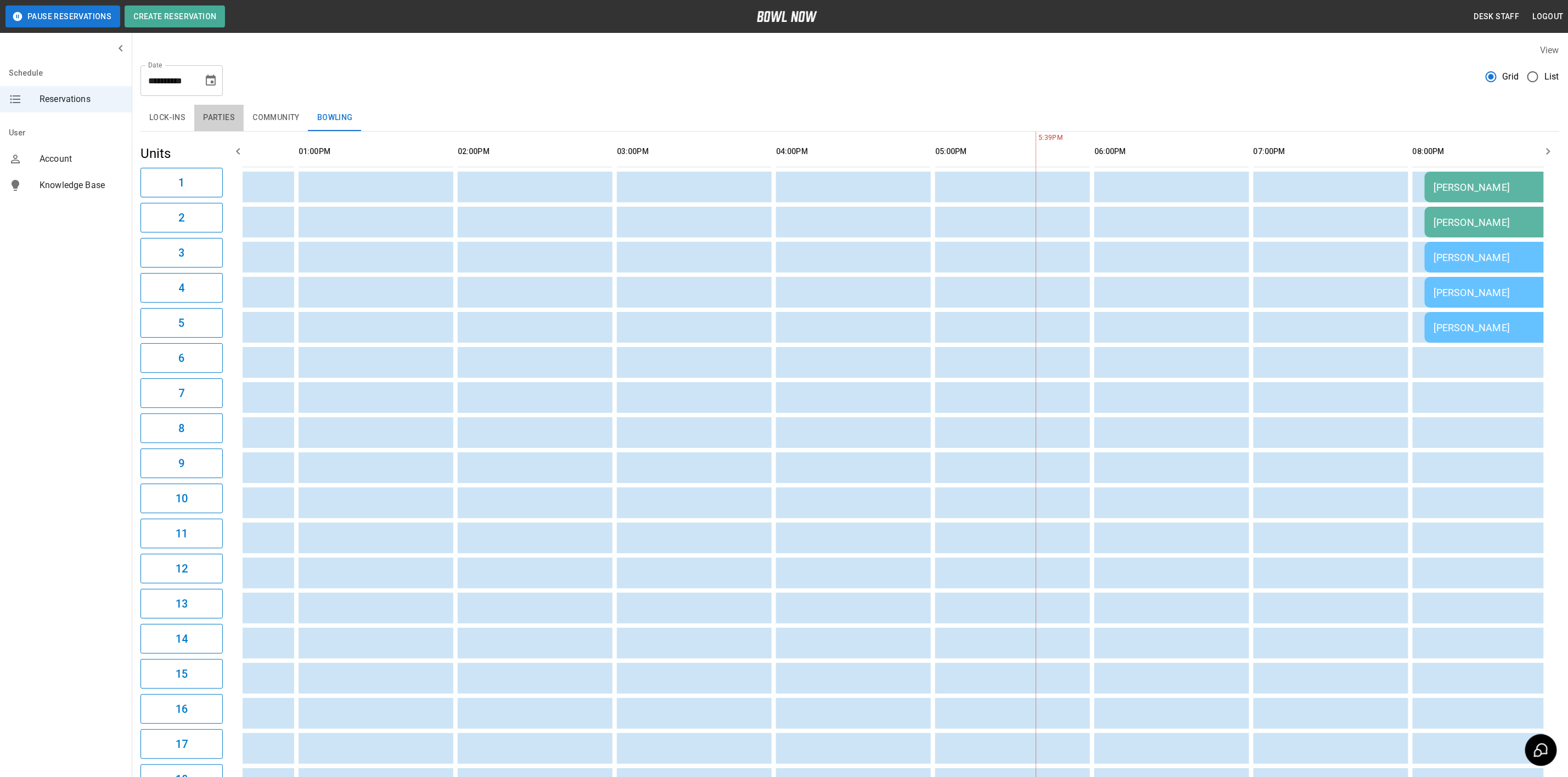
click at [213, 121] on button "Parties" at bounding box center [219, 118] width 49 height 26
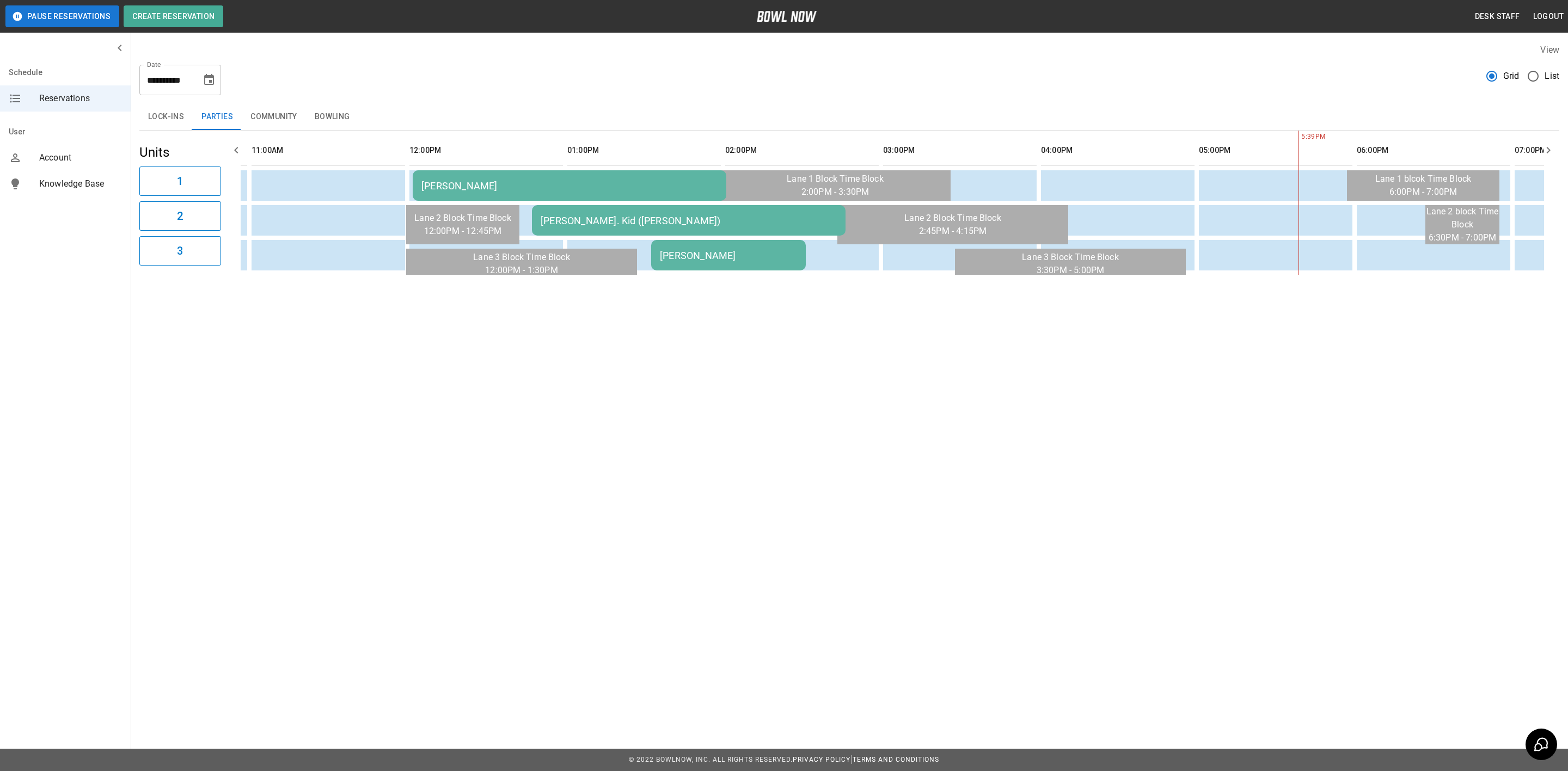
click at [673, 256] on div "[PERSON_NAME]" at bounding box center [728, 255] width 137 height 12
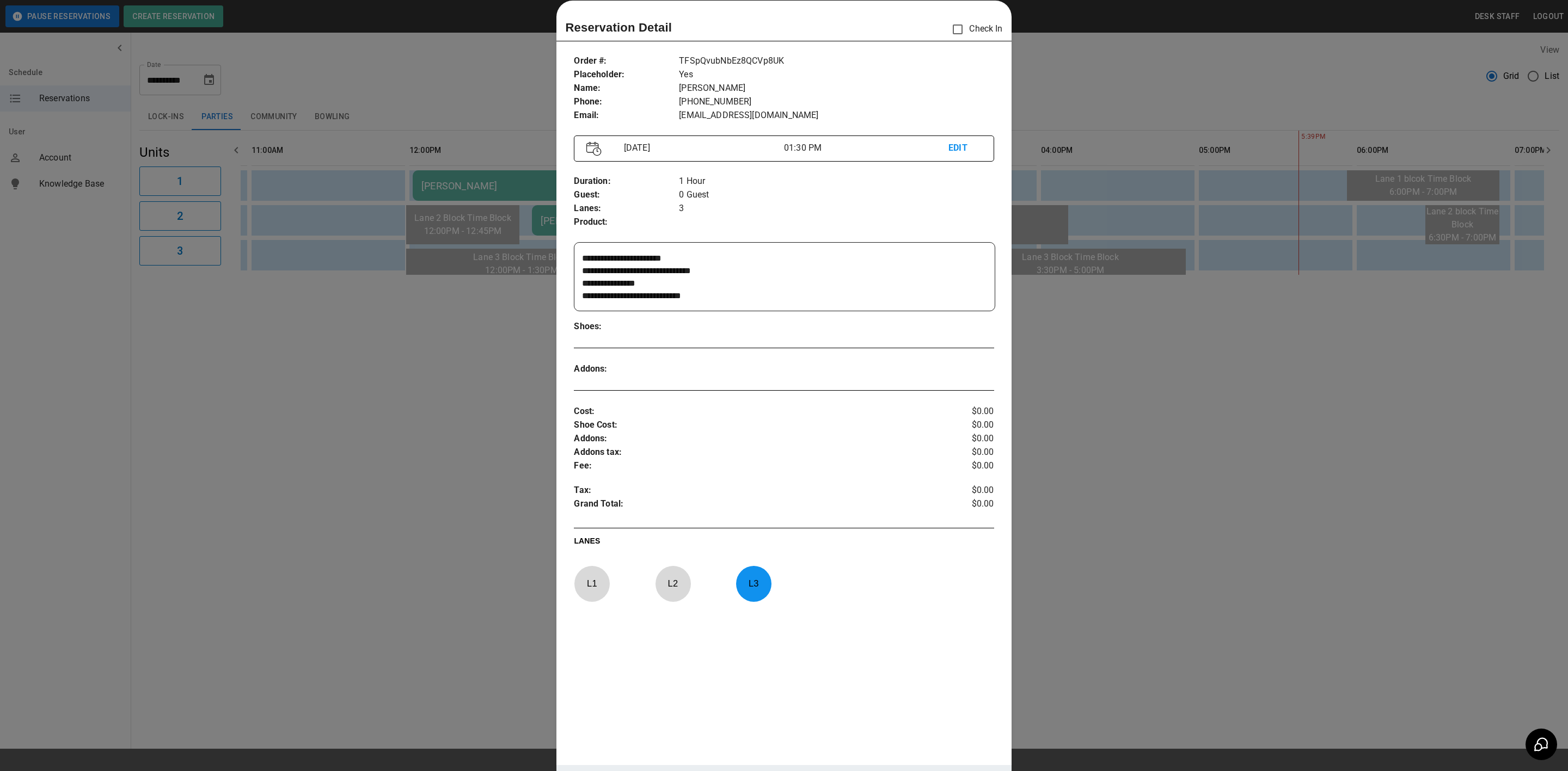
click at [1062, 402] on div at bounding box center [784, 386] width 1568 height 771
